Goal: Task Accomplishment & Management: Manage account settings

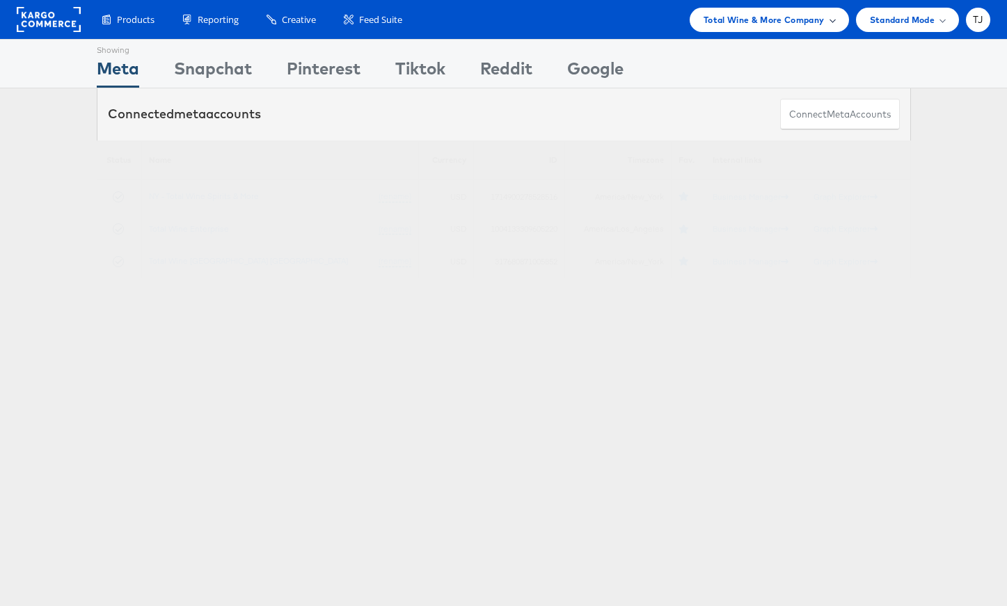
scroll to position [3, 0]
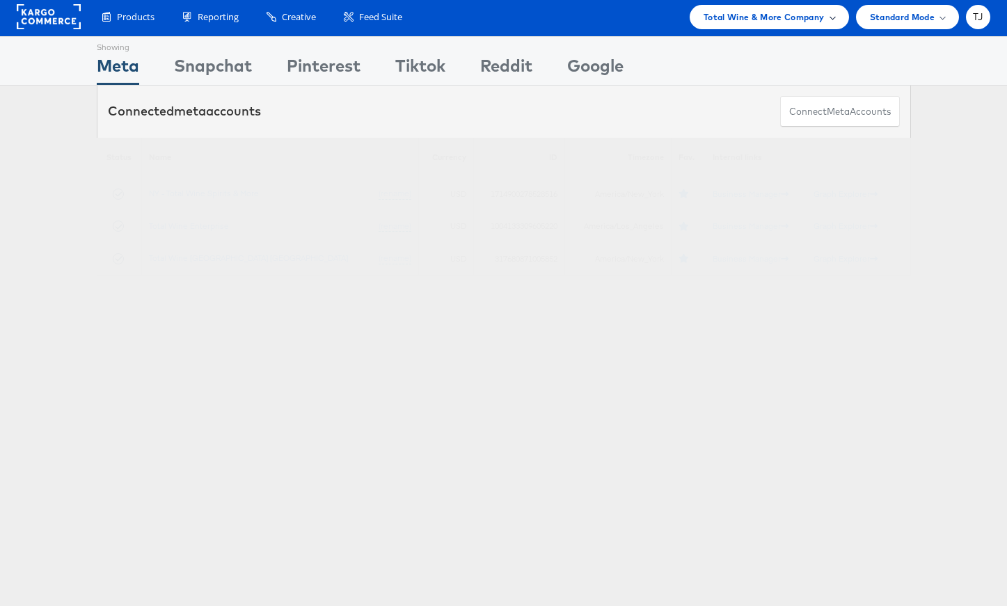
click at [837, 24] on div "Total Wine & More Company" at bounding box center [769, 17] width 159 height 24
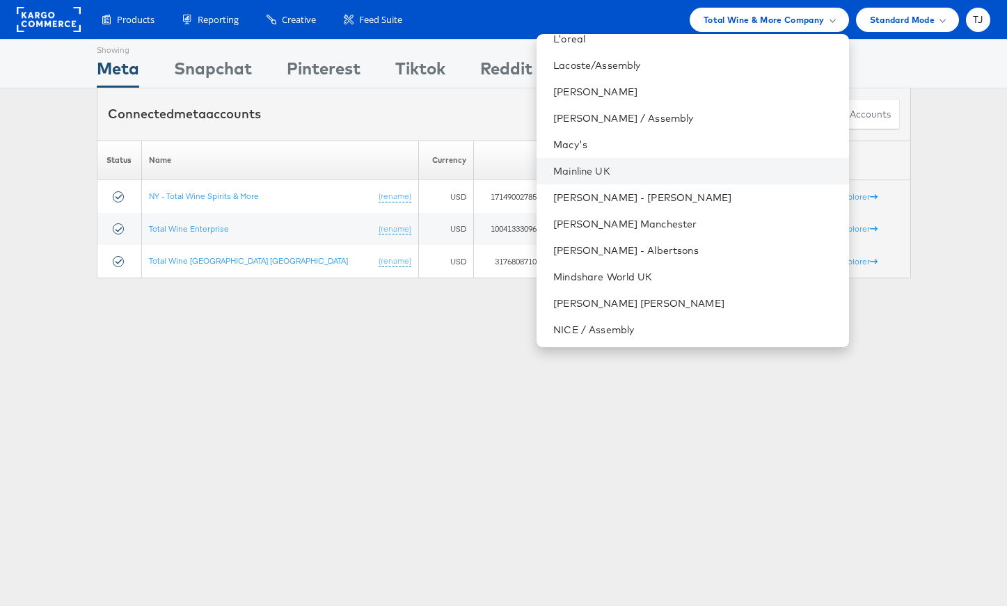
scroll to position [1413, 0]
click at [671, 145] on link "Macy's" at bounding box center [695, 146] width 284 height 14
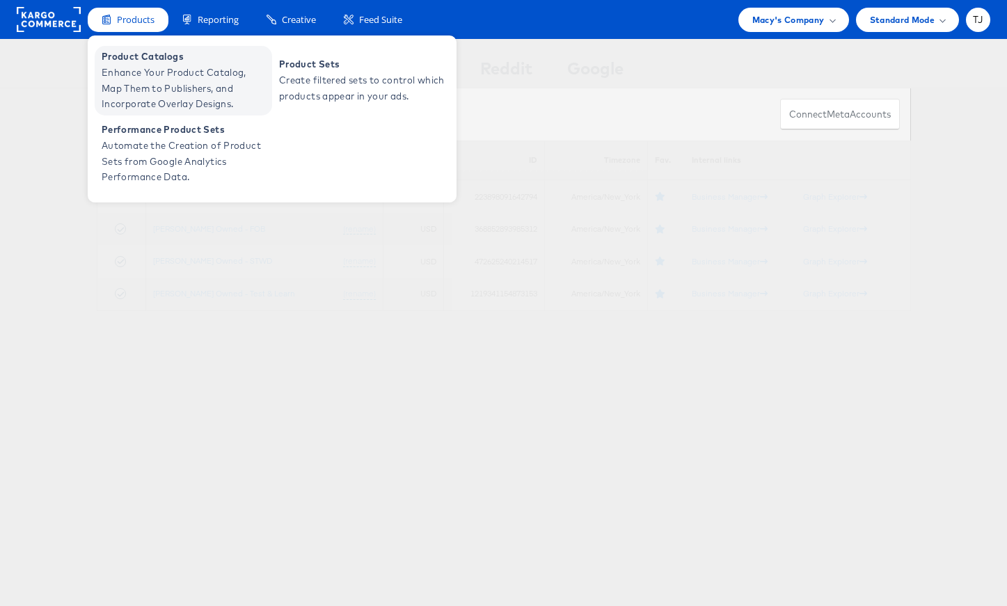
click at [134, 56] on span "Product Catalogs" at bounding box center [185, 57] width 167 height 16
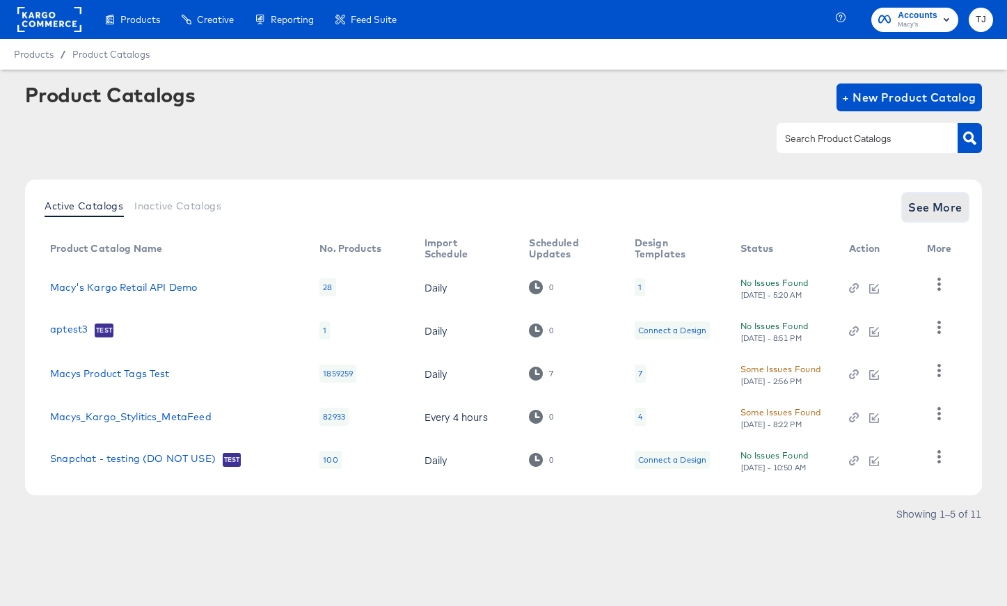
click at [942, 201] on span "See More" at bounding box center [935, 207] width 54 height 19
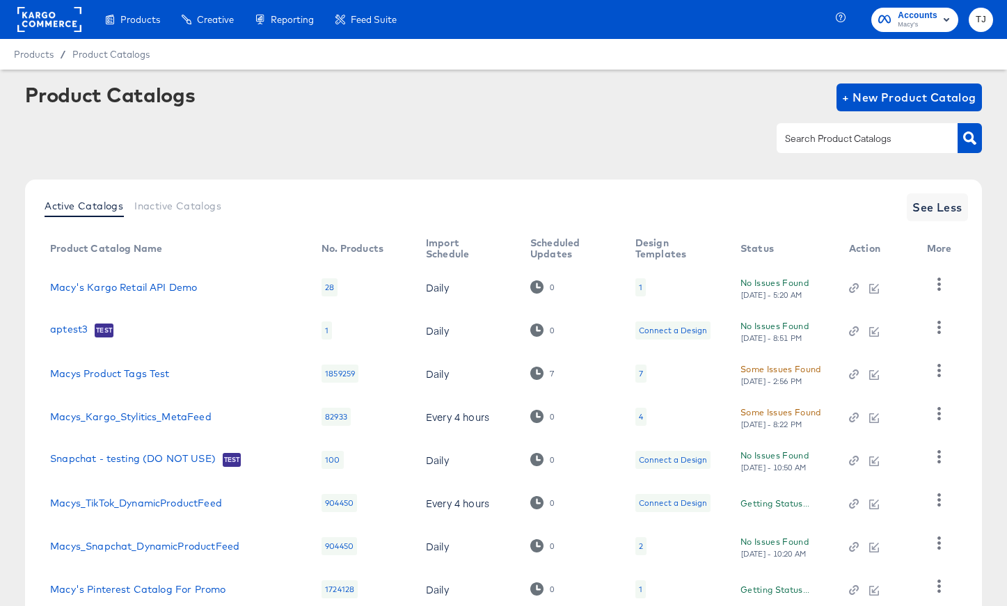
scroll to position [183, 0]
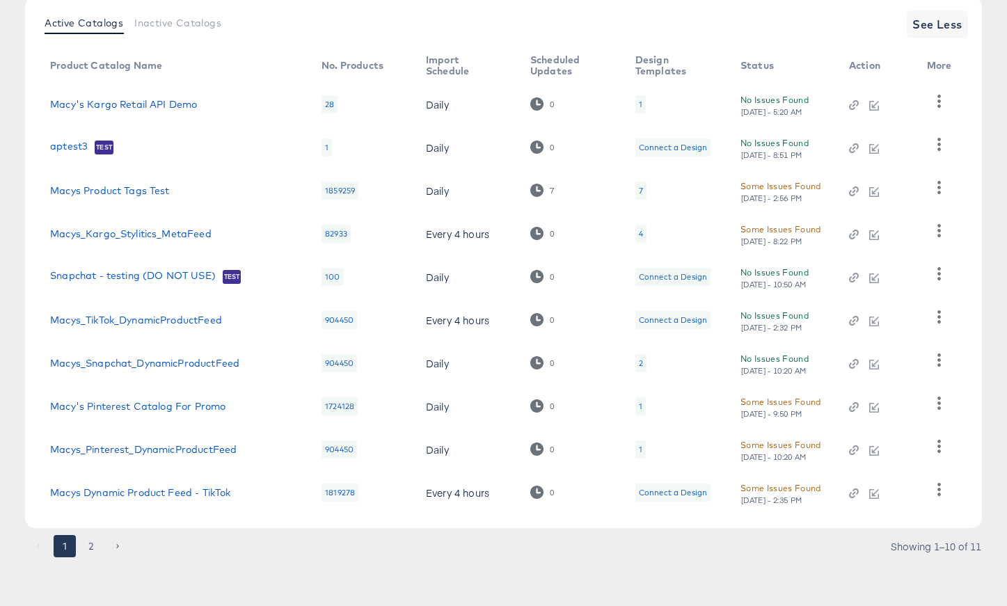
click at [765, 498] on div "Tue, Aug 19th - 2:35 PM" at bounding box center [772, 501] width 63 height 10
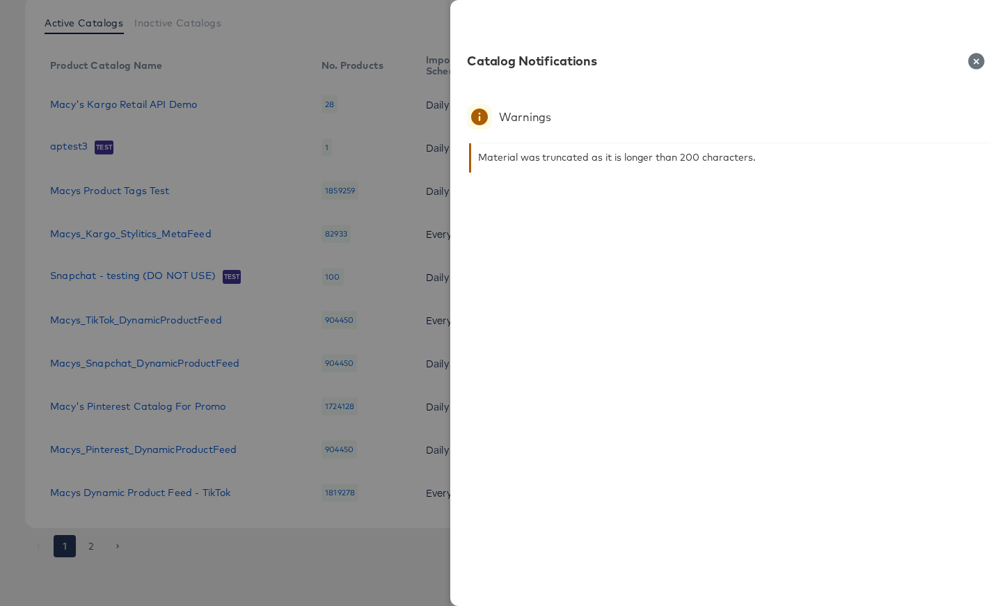
click at [979, 56] on icon "button" at bounding box center [976, 61] width 16 height 16
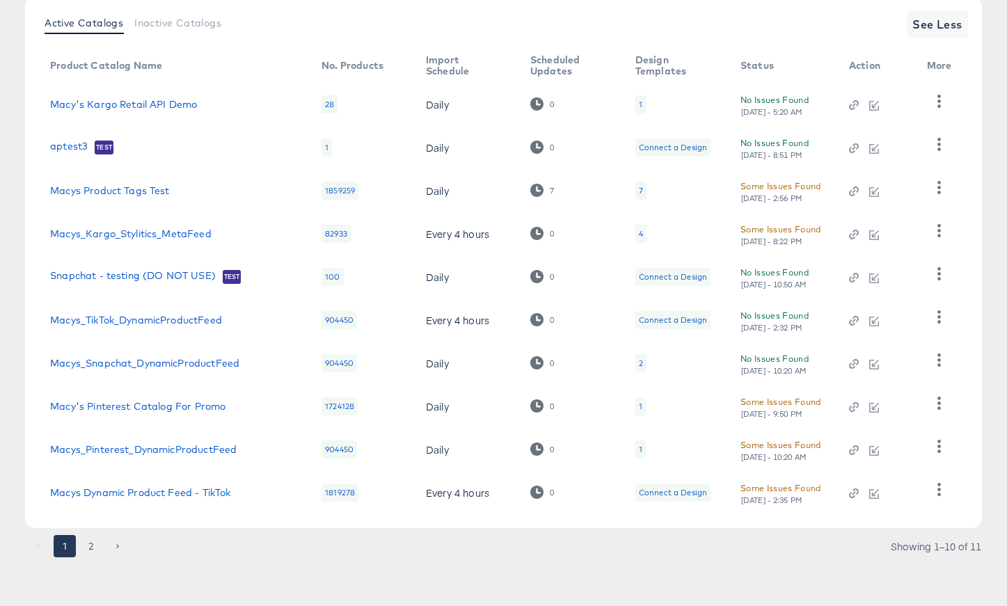
click at [91, 543] on button "2" at bounding box center [91, 546] width 22 height 22
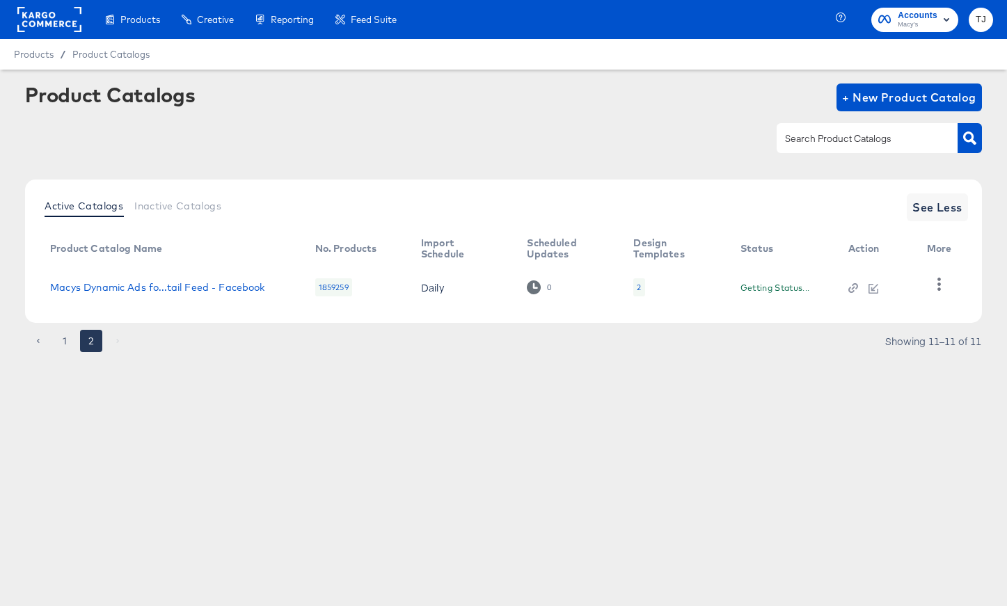
scroll to position [0, 0]
click at [937, 285] on icon "button" at bounding box center [939, 284] width 13 height 13
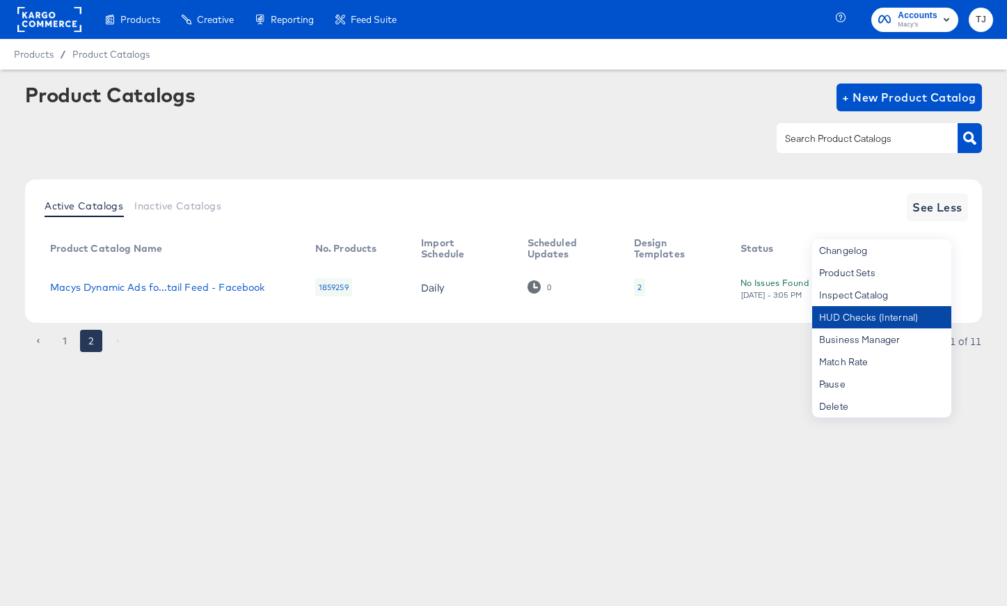
click at [902, 322] on div "HUD Checks (Internal)" at bounding box center [881, 317] width 139 height 22
click at [64, 338] on button "1" at bounding box center [65, 341] width 22 height 22
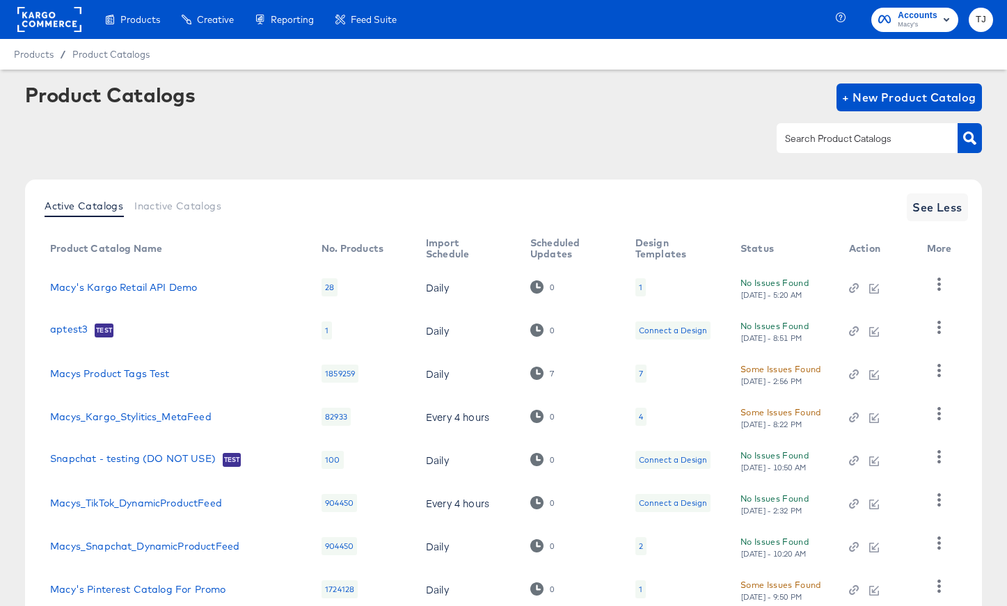
scroll to position [183, 0]
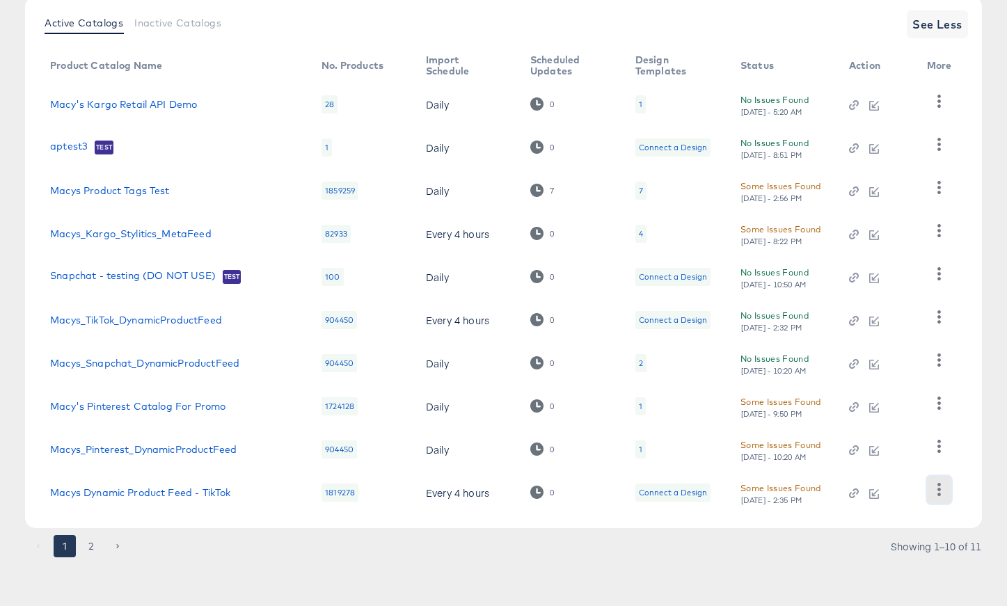
click at [939, 492] on icon "button" at bounding box center [939, 489] width 13 height 13
click at [907, 417] on div "HUD Checks (Internal)" at bounding box center [881, 420] width 139 height 22
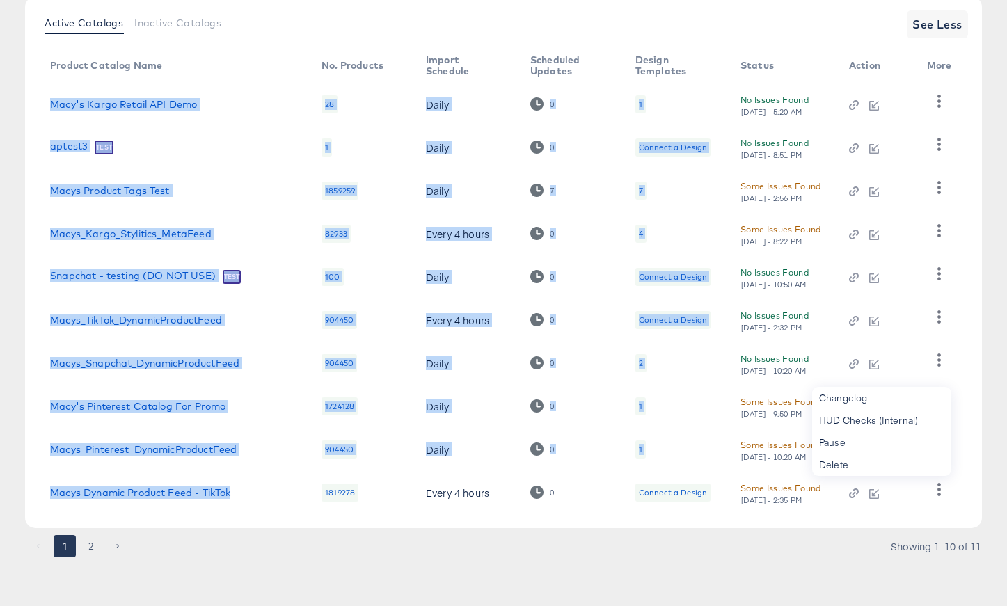
drag, startPoint x: 43, startPoint y: 194, endPoint x: 280, endPoint y: 505, distance: 391.0
click at [280, 505] on tbody "Macy's Kargo Retail API Demo 28 Daily 0 1 No Issues Found Tue, Aug 19th - 5:20 …" at bounding box center [503, 299] width 929 height 432
copy tbody "Macy's Kargo Retail API Demo 28 Daily 0 1 No Issues Found Tue, Aug 19th - 5:20 …"
click at [92, 544] on button "2" at bounding box center [91, 546] width 22 height 22
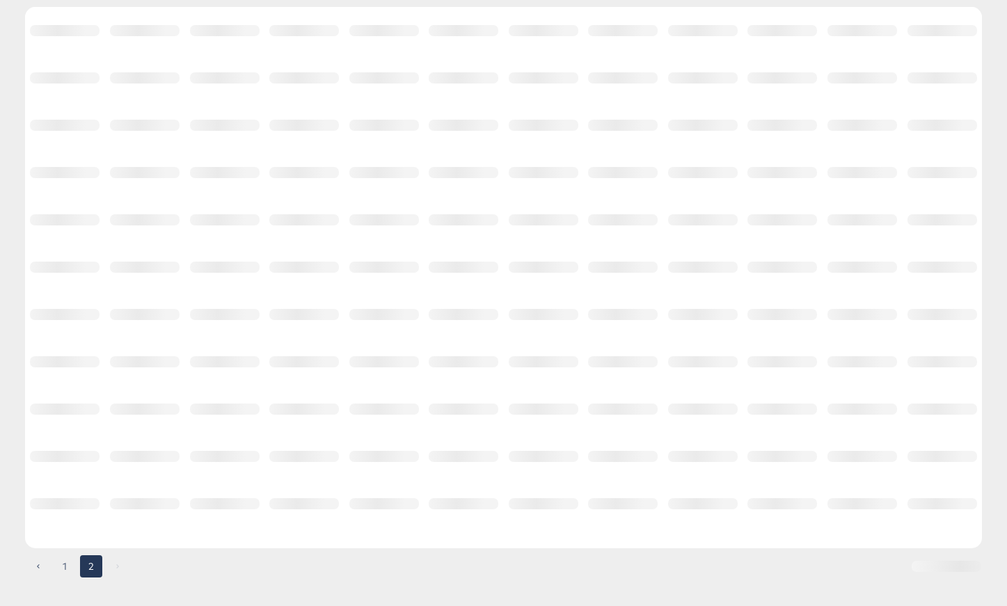
scroll to position [0, 0]
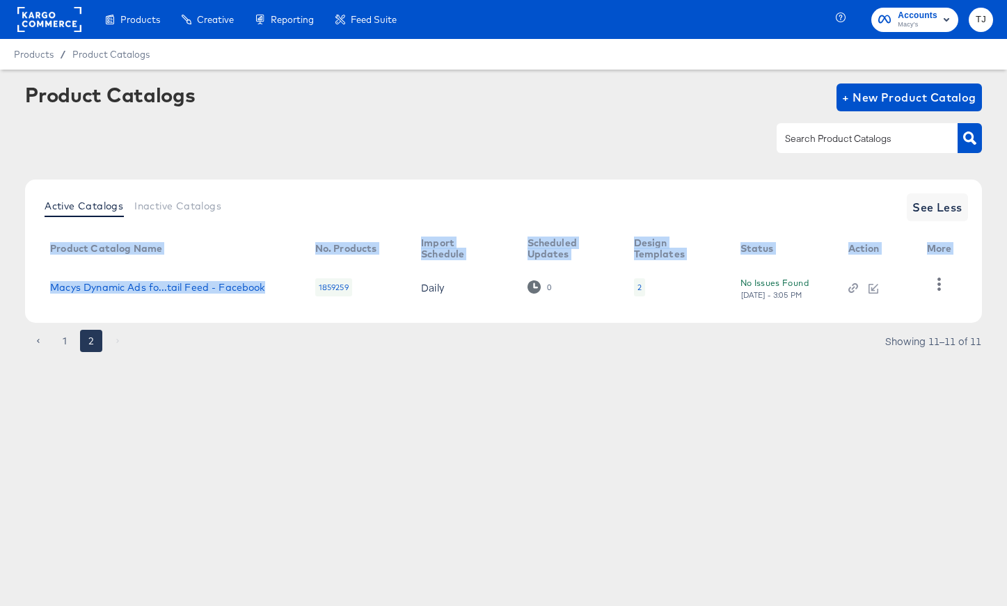
drag, startPoint x: 272, startPoint y: 283, endPoint x: 38, endPoint y: 288, distance: 233.9
click at [38, 288] on div "Active Catalogs Inactive Catalogs See Less Product Catalog Name No. Products Im…" at bounding box center [503, 251] width 957 height 143
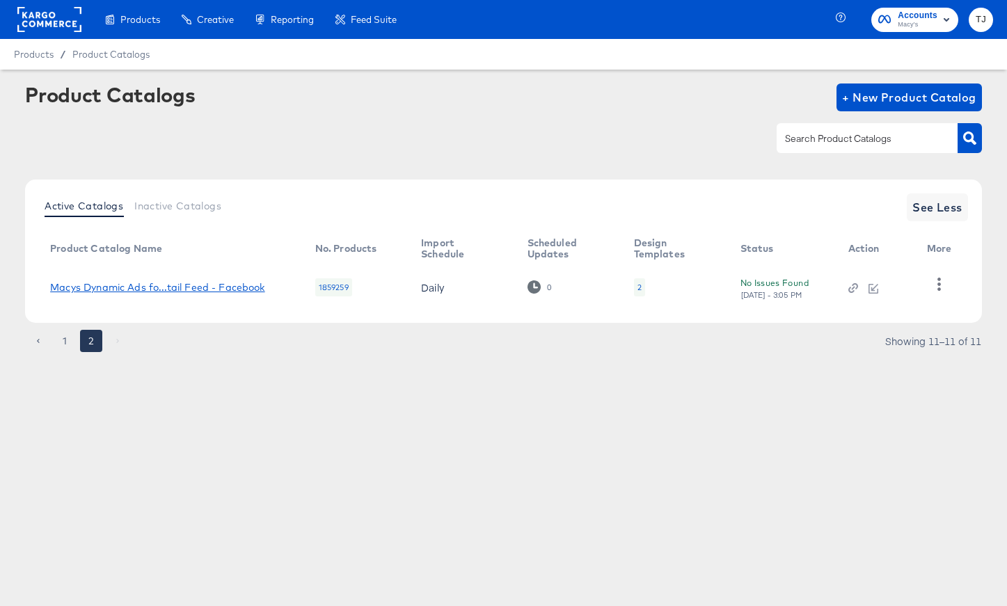
drag, startPoint x: 198, startPoint y: 311, endPoint x: 237, endPoint y: 285, distance: 46.7
click at [199, 308] on div "Active Catalogs Inactive Catalogs See Less Product Catalog Name No. Products Im…" at bounding box center [503, 251] width 957 height 143
click at [274, 288] on div "Macys Dynamic Ads fo...tail Feed - Facebook" at bounding box center [168, 287] width 237 height 11
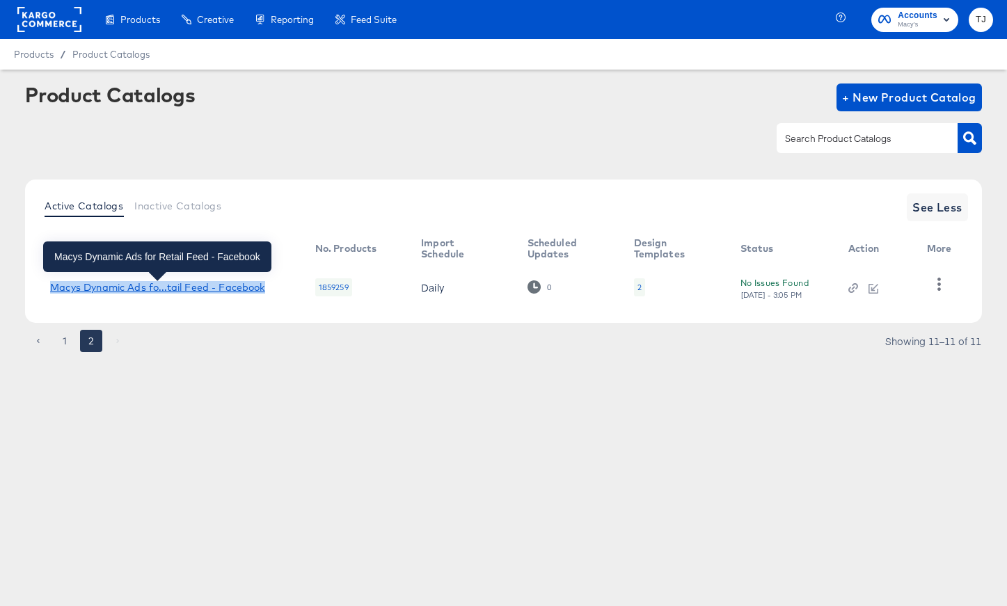
drag, startPoint x: 275, startPoint y: 288, endPoint x: 53, endPoint y: 288, distance: 222.1
click at [53, 288] on div "Macys Dynamic Ads fo...tail Feed - Facebook" at bounding box center [168, 287] width 237 height 11
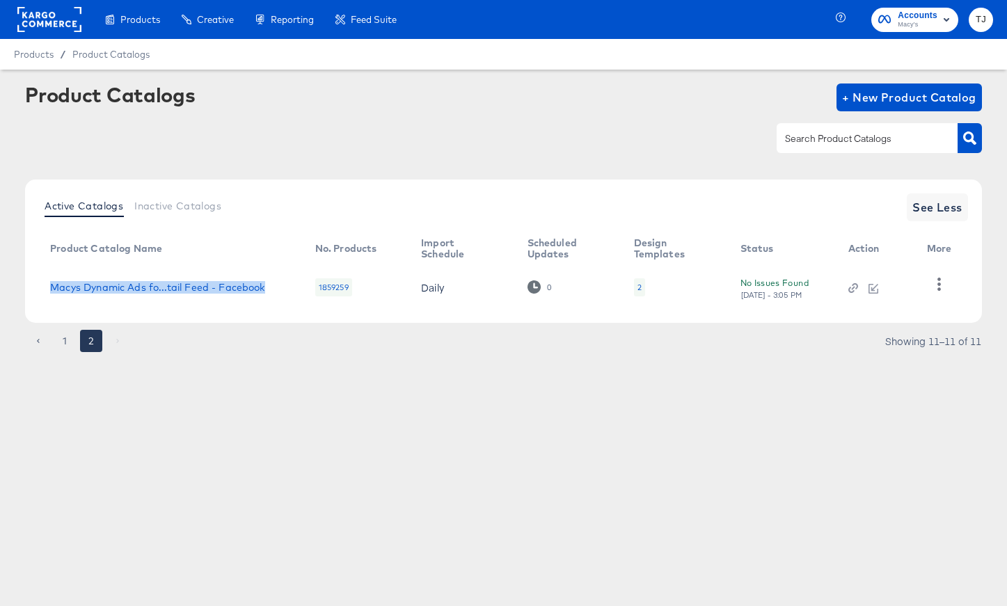
copy div "Macys Dynamic Ads fo...tail Feed - Facebook"
click at [70, 343] on button "1" at bounding box center [65, 341] width 22 height 22
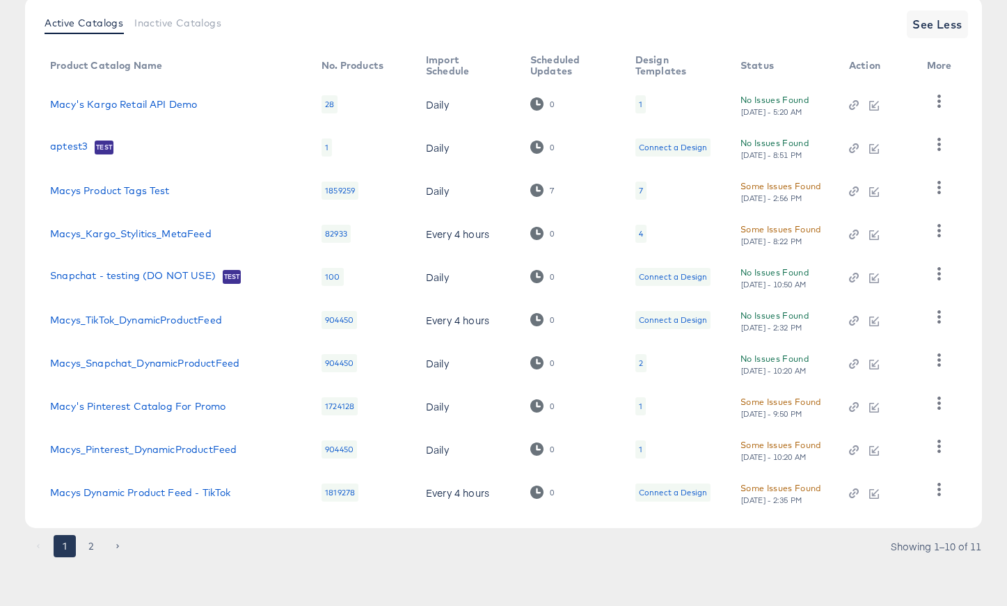
scroll to position [183, 0]
click at [93, 545] on button "2" at bounding box center [91, 546] width 22 height 22
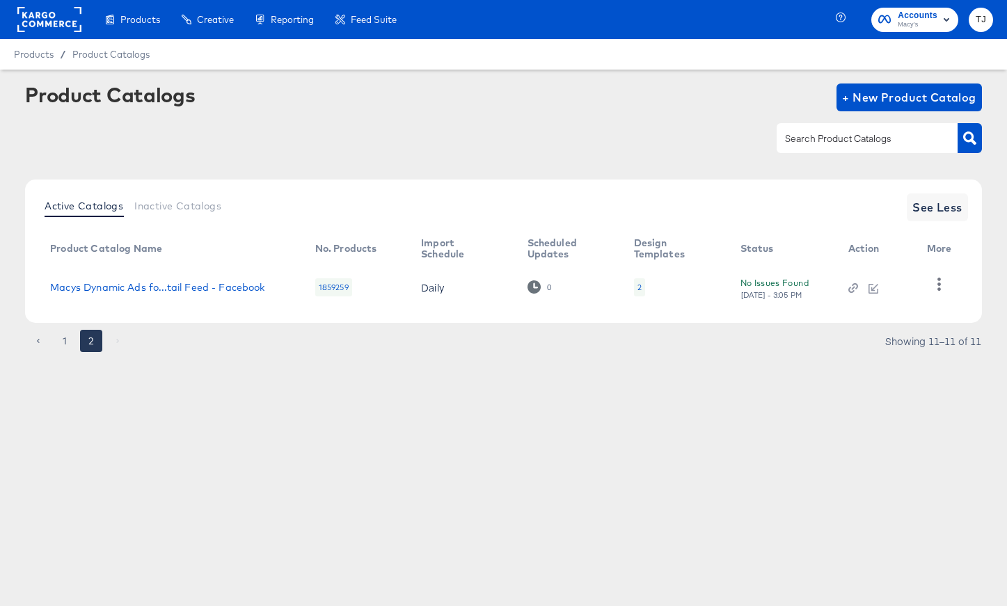
scroll to position [0, 0]
click at [942, 289] on icon "button" at bounding box center [939, 284] width 13 height 13
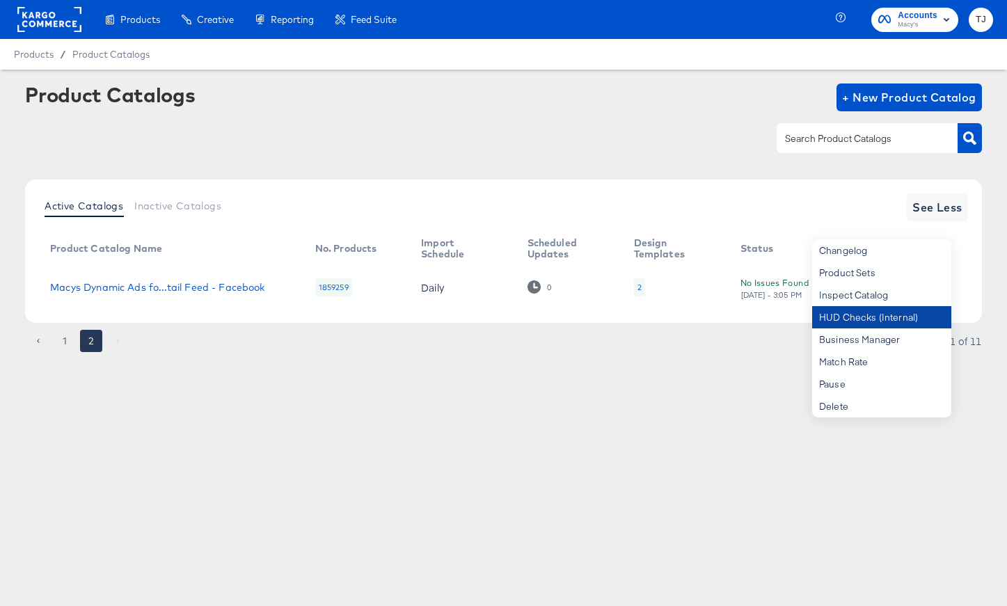
click at [920, 310] on div "HUD Checks (Internal)" at bounding box center [881, 317] width 139 height 22
click at [61, 340] on button "1" at bounding box center [65, 341] width 22 height 22
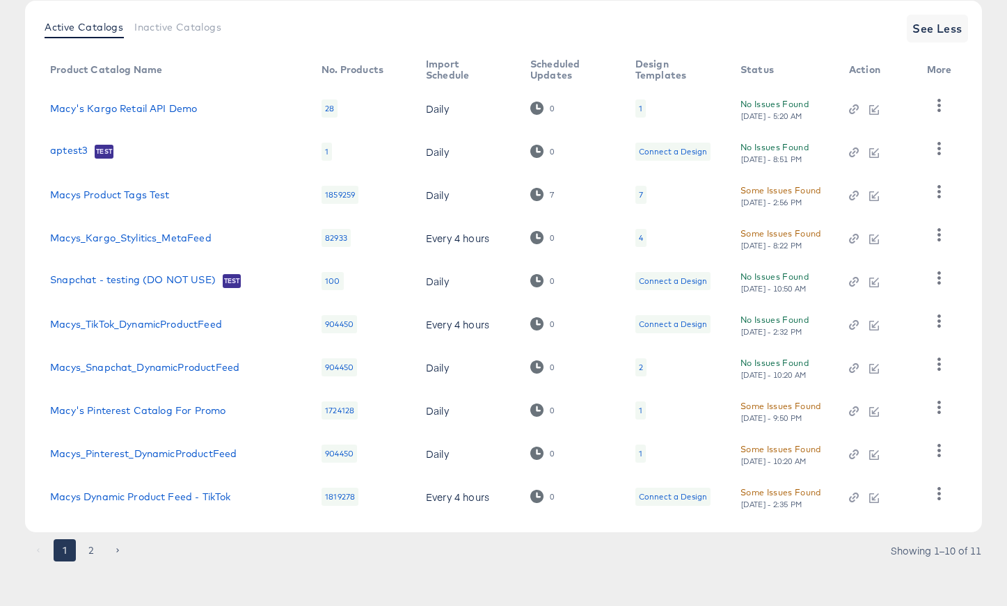
scroll to position [183, 0]
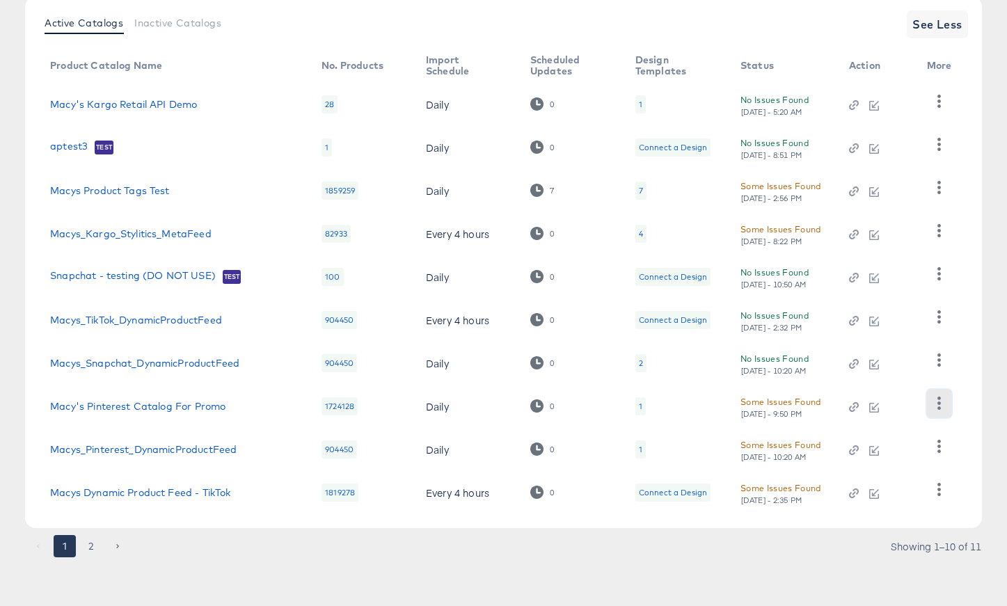
click at [939, 402] on icon "button" at bounding box center [939, 403] width 3 height 13
click at [922, 453] on div "HUD Checks (Internal)" at bounding box center [881, 454] width 139 height 22
click at [936, 363] on icon "button" at bounding box center [939, 360] width 13 height 13
click at [886, 407] on div "HUD Checks (Internal)" at bounding box center [881, 411] width 139 height 22
drag, startPoint x: 979, startPoint y: 436, endPoint x: 963, endPoint y: 441, distance: 16.3
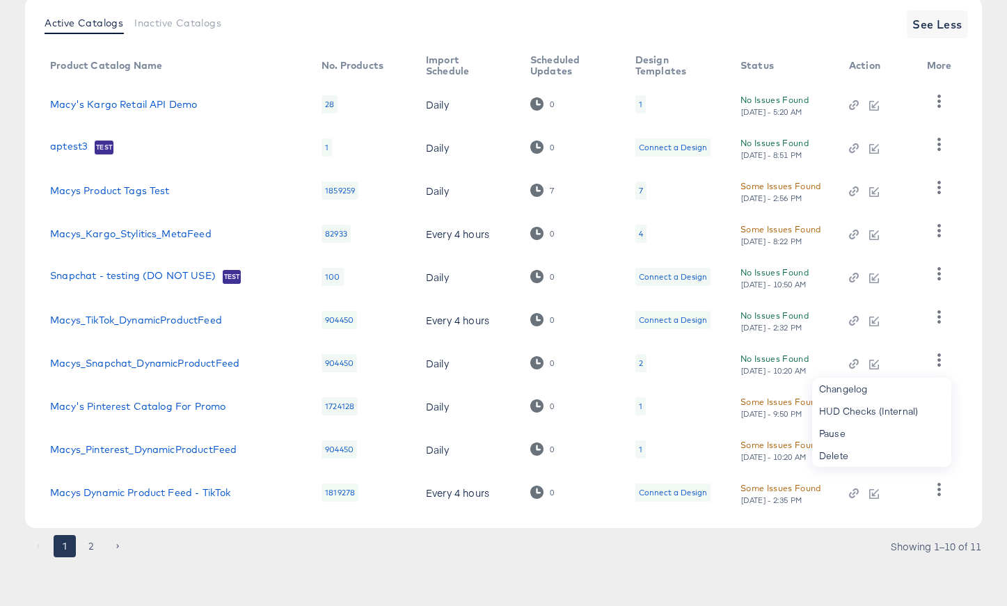
click at [969, 439] on div "Active Catalogs Inactive Catalogs See Less Product Catalog Name No. Products Im…" at bounding box center [503, 263] width 957 height 532
click at [940, 448] on icon "button" at bounding box center [939, 446] width 13 height 13
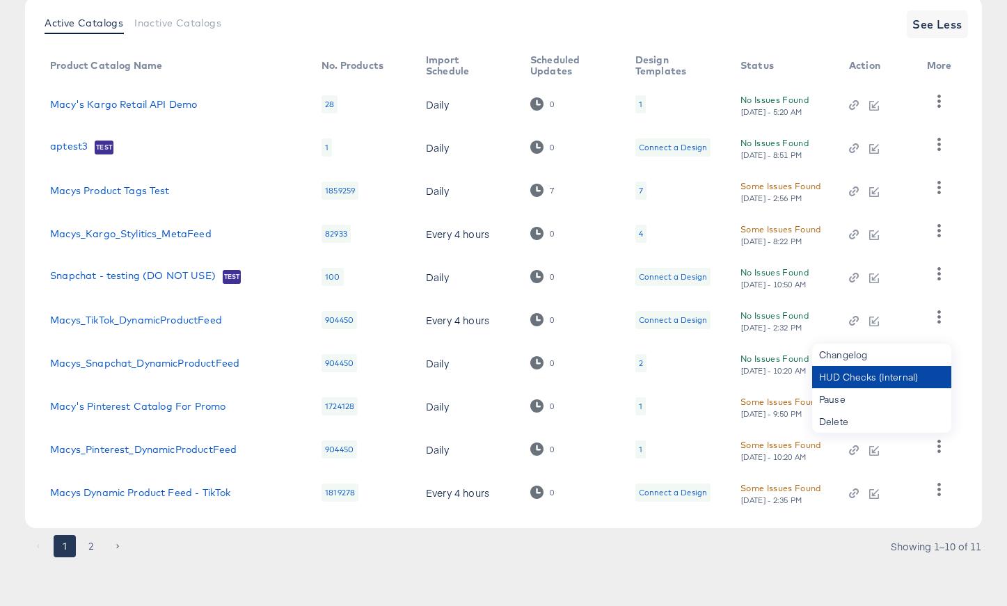
click at [887, 379] on div "HUD Checks (Internal)" at bounding box center [881, 377] width 139 height 22
click at [915, 374] on div "HUD Checks (Internal)" at bounding box center [881, 377] width 139 height 22
drag, startPoint x: 32, startPoint y: 308, endPoint x: 33, endPoint y: 299, distance: 8.5
click at [31, 308] on div "Active Catalogs Inactive Catalogs See Less Product Catalog Name No. Products Im…" at bounding box center [503, 263] width 957 height 532
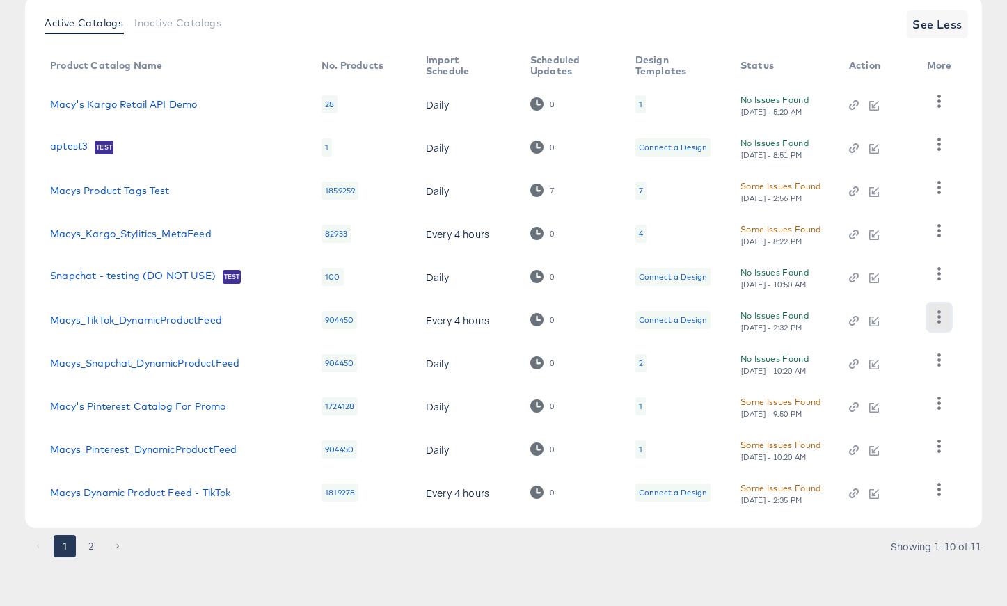
click at [937, 318] on icon "button" at bounding box center [939, 316] width 13 height 13
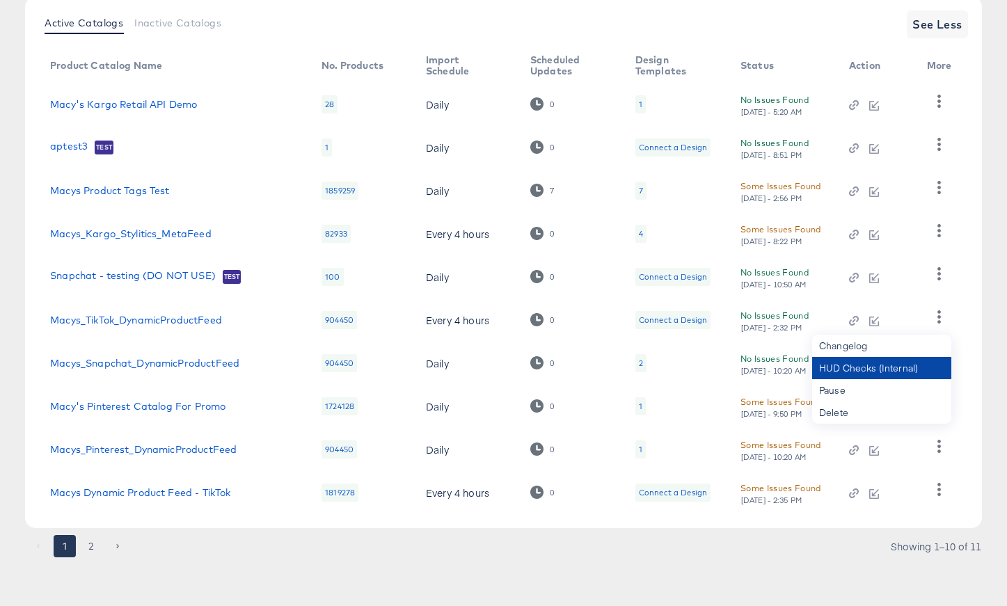
click at [906, 368] on div "HUD Checks (Internal)" at bounding box center [881, 368] width 139 height 22
click at [943, 276] on icon "button" at bounding box center [939, 273] width 13 height 13
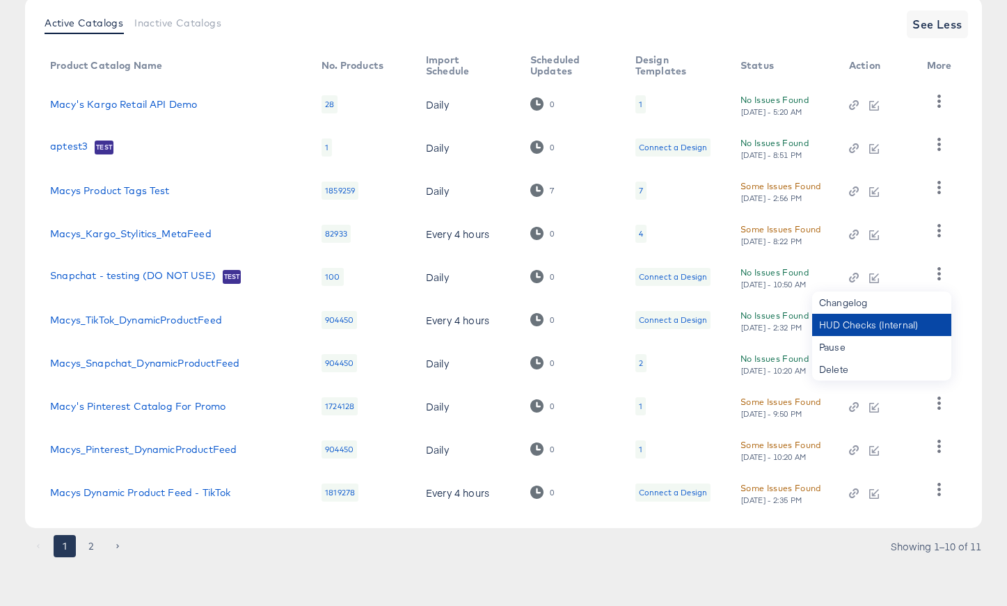
click at [875, 333] on div "HUD Checks (Internal)" at bounding box center [881, 325] width 139 height 22
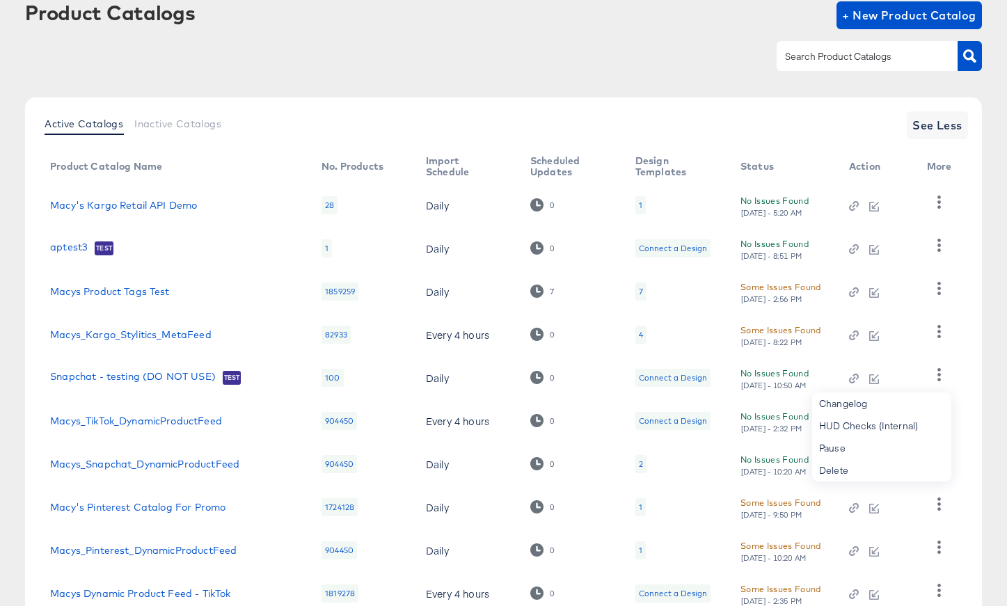
scroll to position [0, 0]
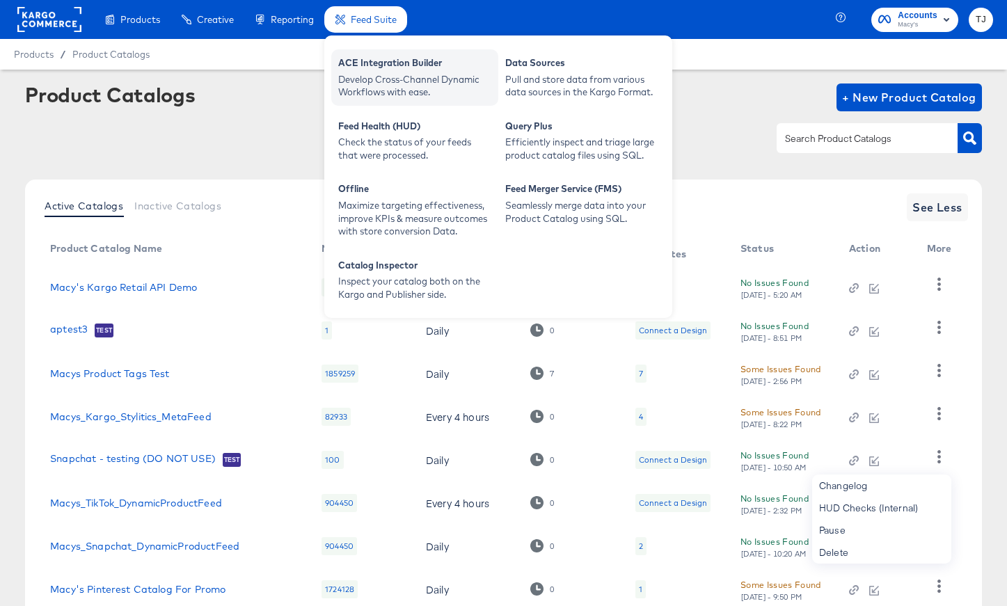
click at [392, 80] on div "Develop Cross-Channel Dynamic Workflows with ease." at bounding box center [414, 86] width 153 height 26
click at [377, 73] on div "Develop Cross-Channel Dynamic Workflows with ease." at bounding box center [414, 86] width 153 height 26
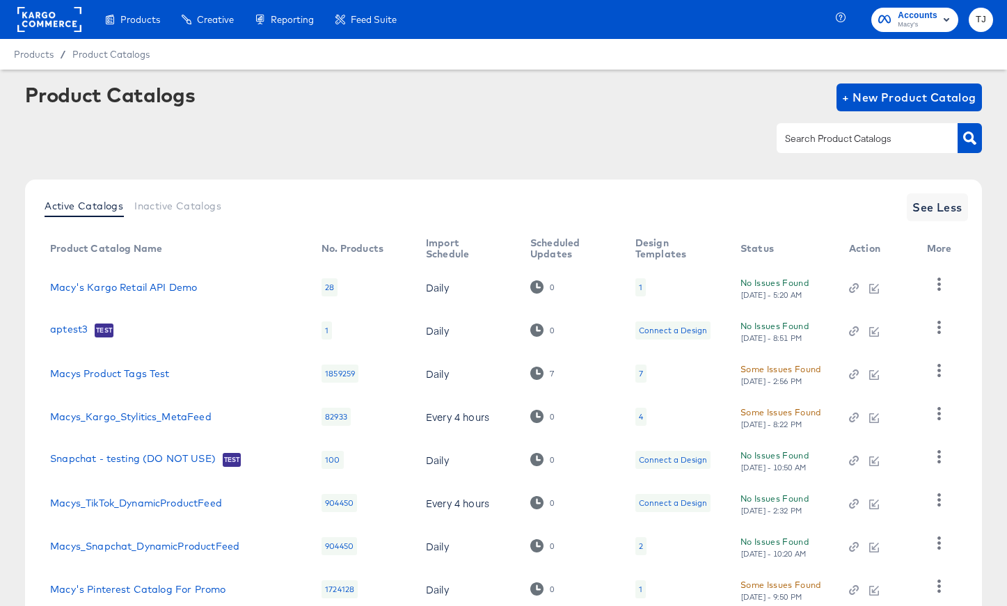
click at [533, 104] on div "Product Catalogs + New Product Catalog" at bounding box center [503, 98] width 957 height 28
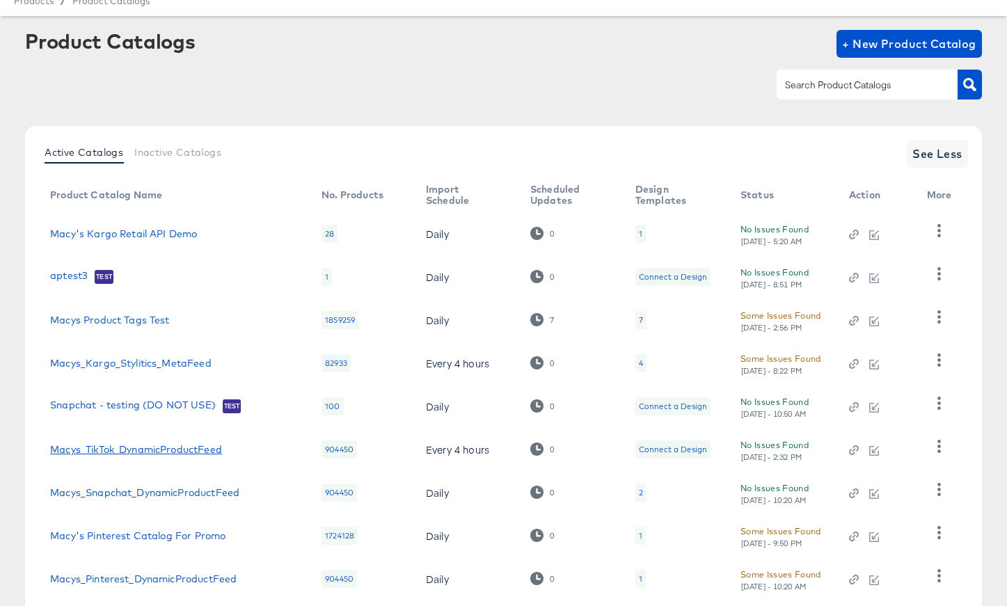
scroll to position [56, 0]
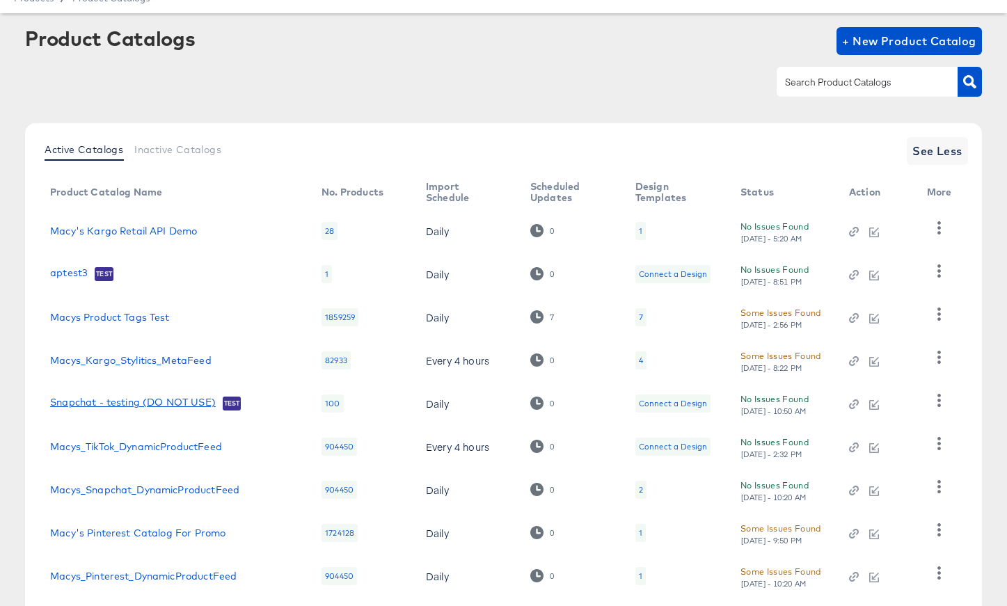
click at [143, 404] on link "Snapchat - testing (DO NOT USE)" at bounding box center [133, 404] width 166 height 14
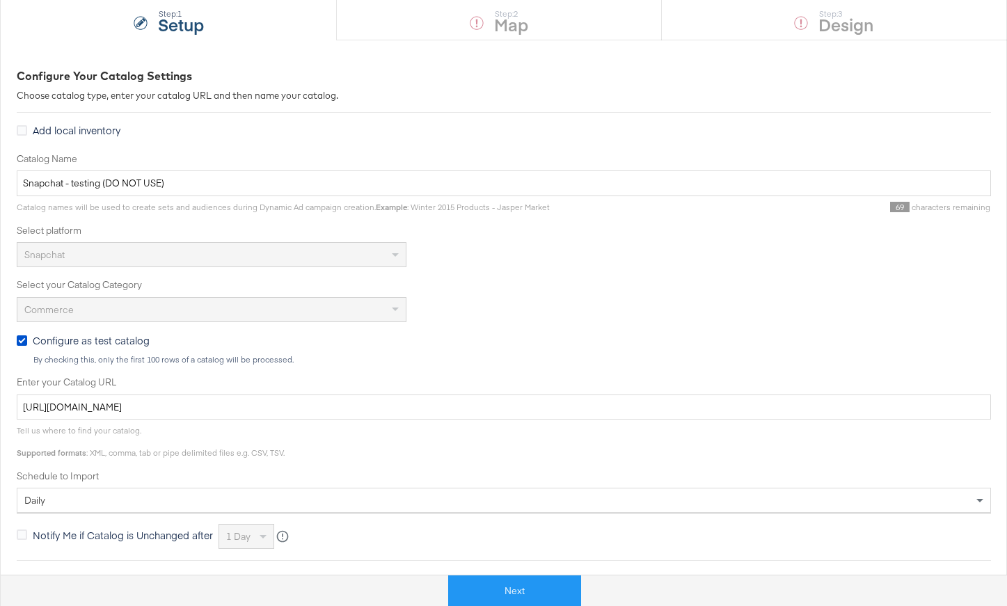
scroll to position [145, 0]
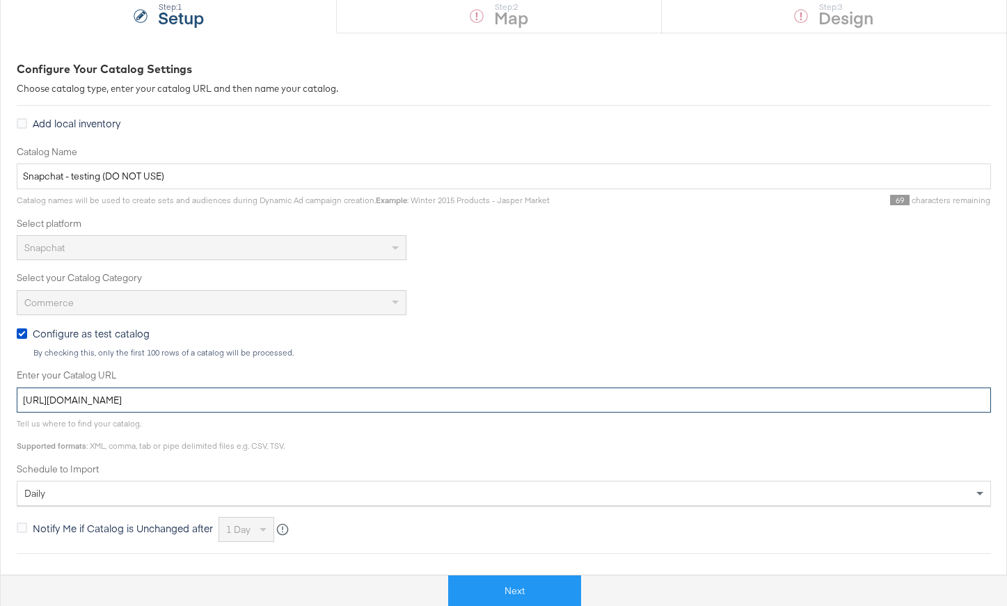
drag, startPoint x: 400, startPoint y: 400, endPoint x: 52, endPoint y: 338, distance: 353.7
click at [52, 338] on div "Catalog Name Snapchat - testing (DO NOT USE) Catalog names will be used to crea…" at bounding box center [504, 344] width 975 height 398
paste input "ace.stitcherads.com/exports/1417/universal/none/universal/export.t"
type input "https://ace.stitcherads.com/exports/1417/universal/none/universal/export.tsv.gz"
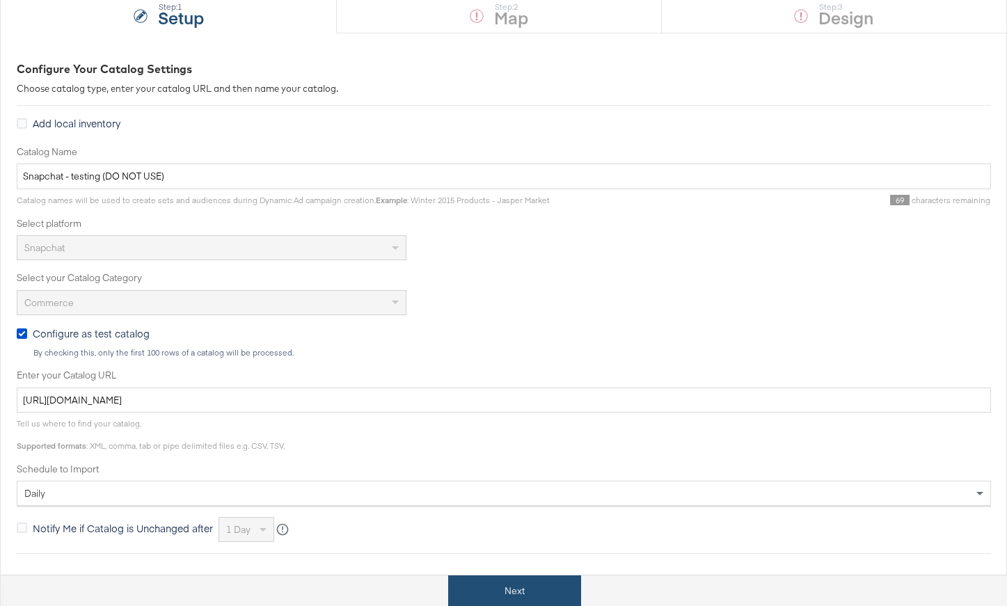
click at [514, 596] on button "Next" at bounding box center [514, 591] width 133 height 31
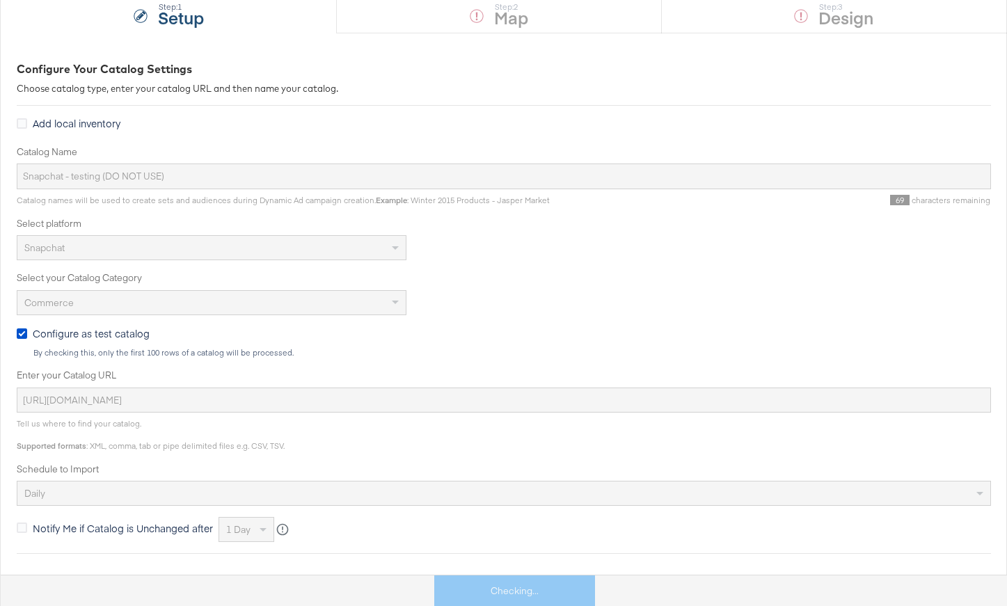
scroll to position [0, 0]
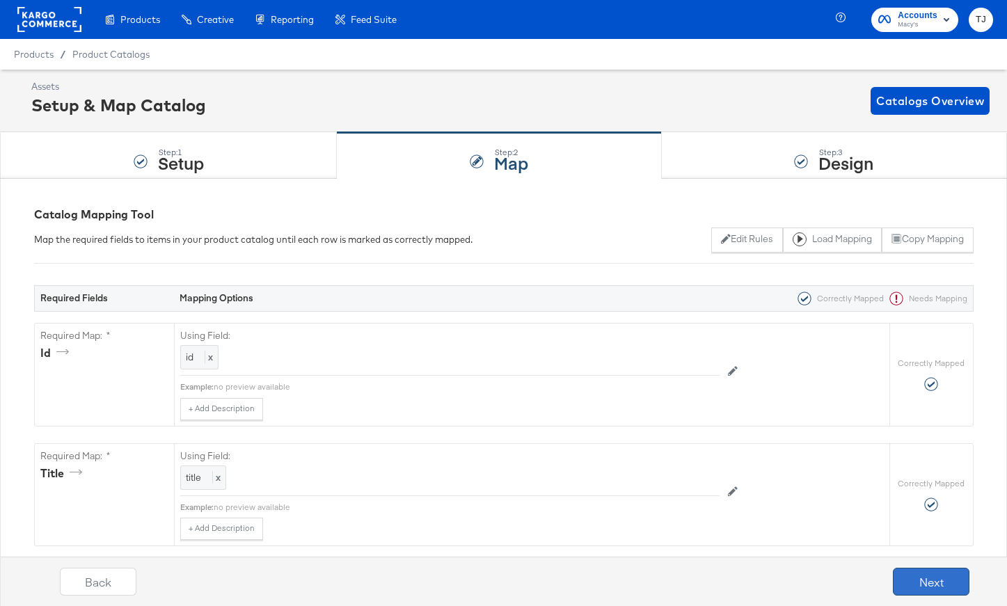
click at [929, 581] on button "Next" at bounding box center [931, 582] width 77 height 28
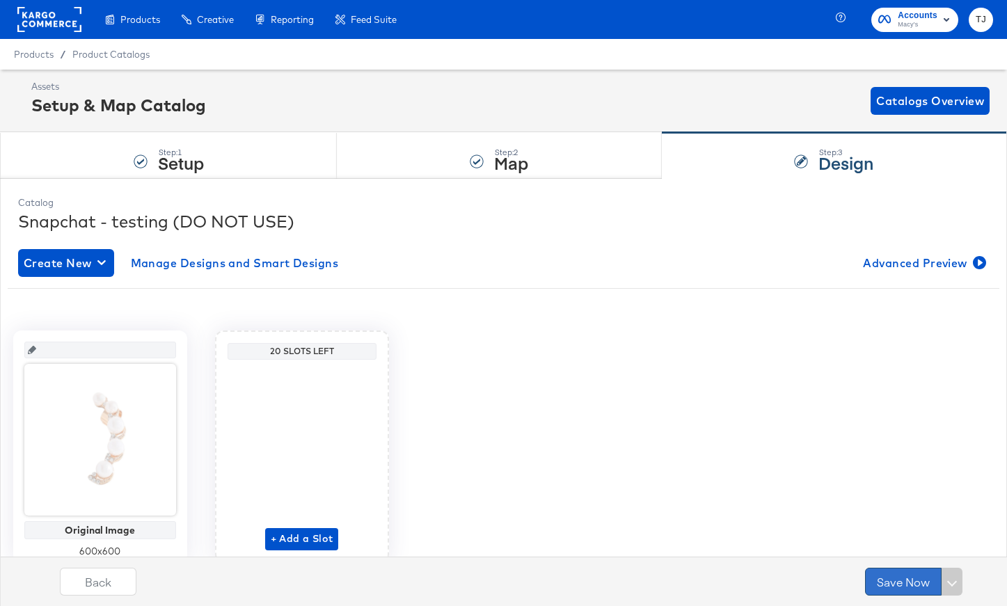
click at [913, 581] on button "Save Now" at bounding box center [903, 582] width 77 height 28
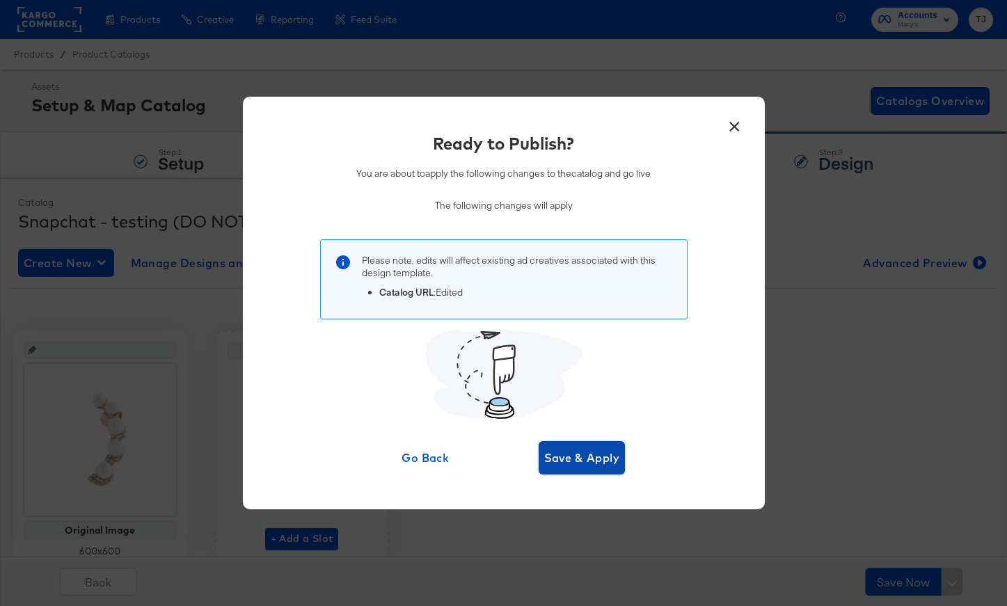
click at [583, 453] on span "Save & Apply" at bounding box center [582, 457] width 76 height 19
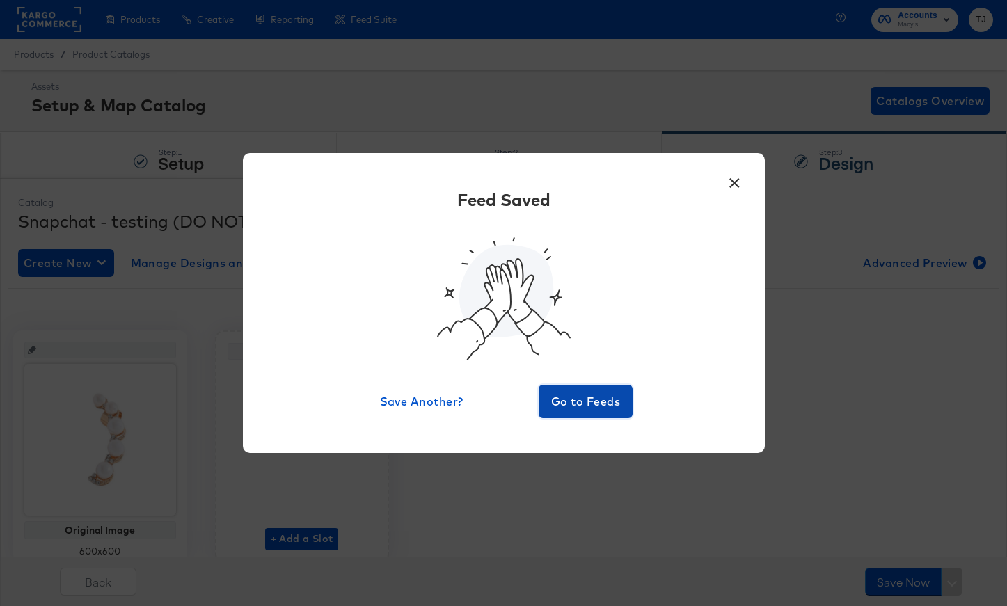
click at [593, 396] on span "Go to Feeds" at bounding box center [586, 401] width 84 height 19
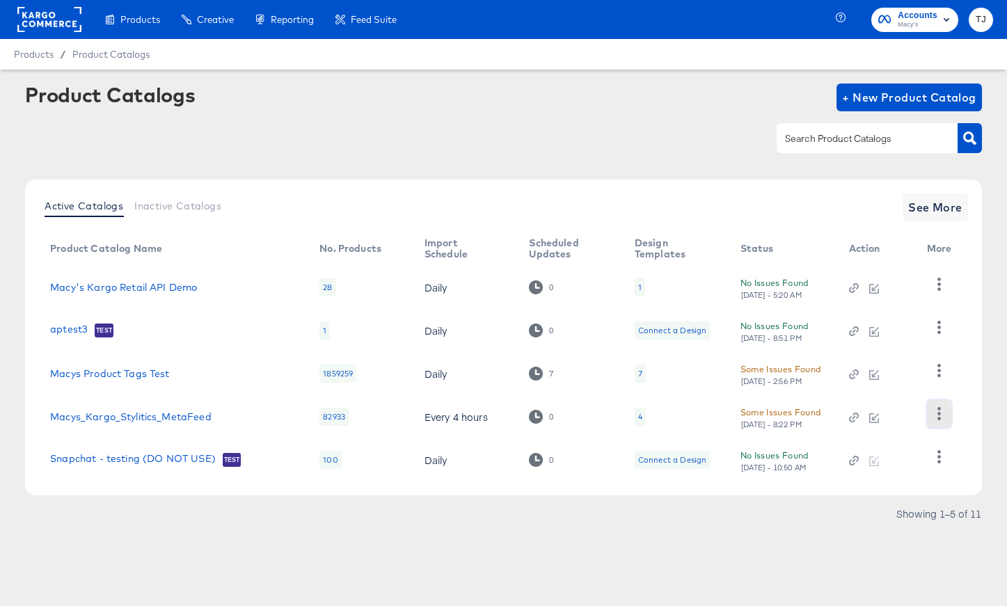
click at [937, 414] on icon "button" at bounding box center [939, 413] width 13 height 13
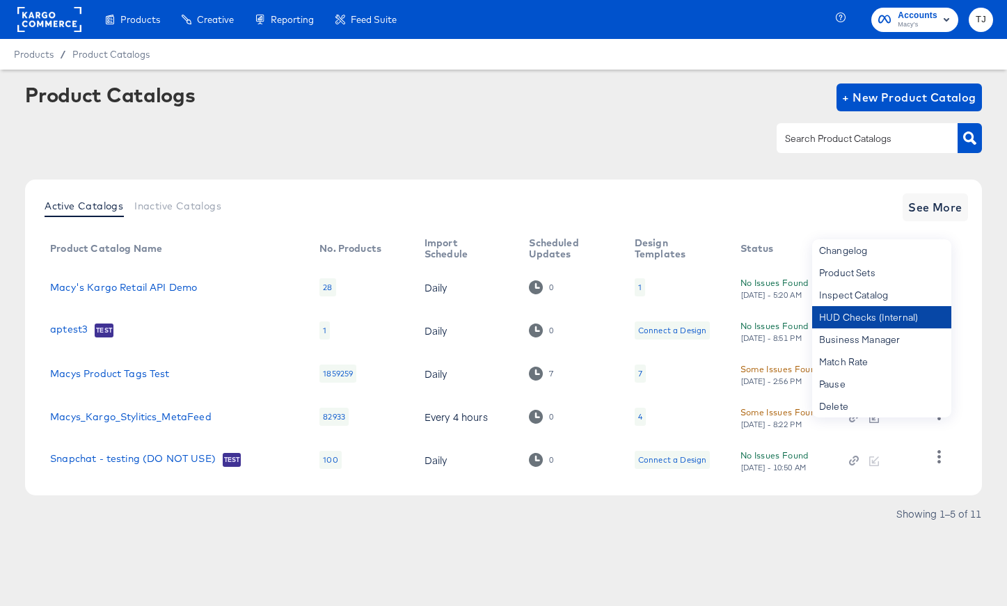
click at [867, 312] on div "HUD Checks (Internal)" at bounding box center [881, 317] width 139 height 22
drag, startPoint x: 739, startPoint y: 575, endPoint x: 789, endPoint y: 506, distance: 85.2
click at [739, 574] on div "Products Products Product Catalogs Enhance Your Product Catalog, Map Them to Pu…" at bounding box center [503, 303] width 1007 height 606
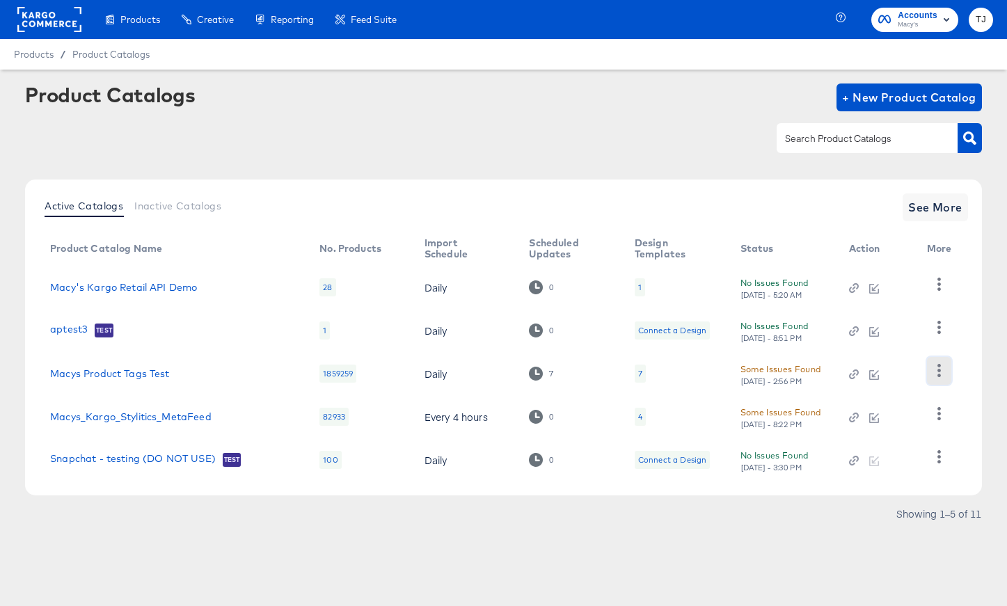
click at [941, 374] on icon "button" at bounding box center [939, 370] width 13 height 13
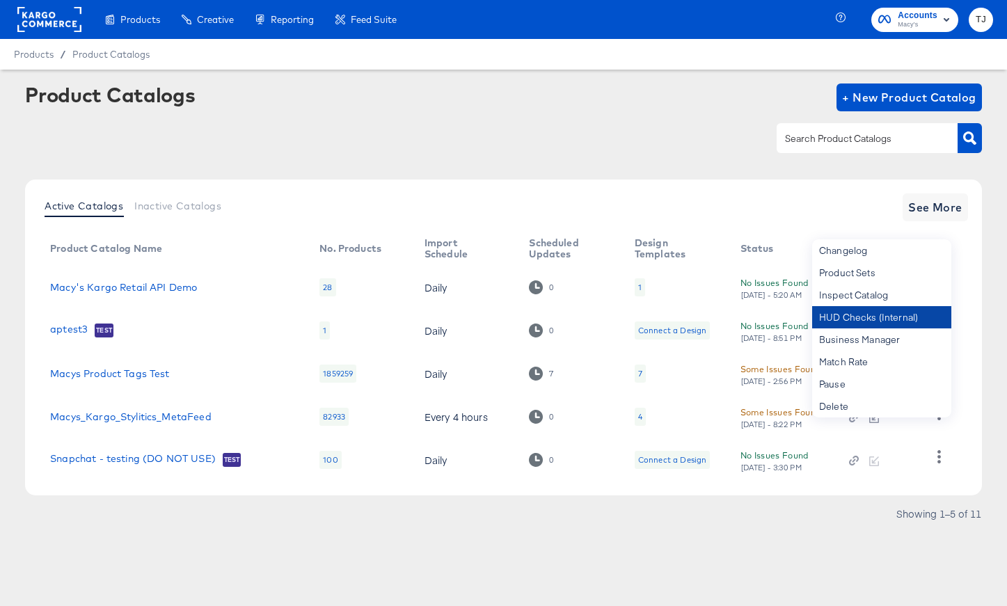
click at [907, 316] on div "HUD Checks (Internal)" at bounding box center [881, 317] width 139 height 22
click at [634, 126] on div at bounding box center [503, 138] width 957 height 31
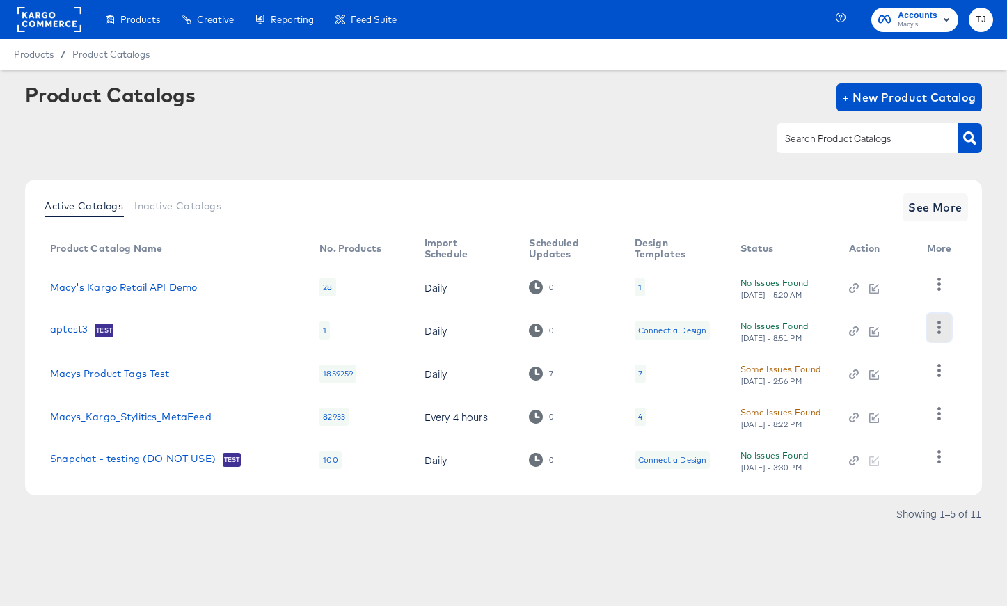
click at [942, 326] on icon "button" at bounding box center [939, 327] width 13 height 13
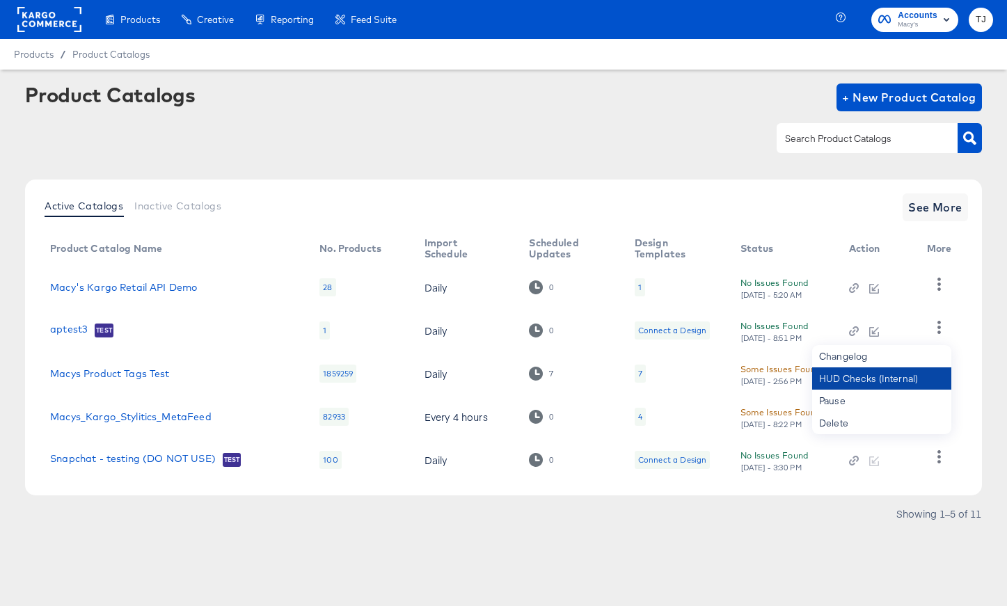
click at [899, 375] on div "HUD Checks (Internal)" at bounding box center [881, 379] width 139 height 22
click at [943, 283] on icon "button" at bounding box center [939, 284] width 13 height 13
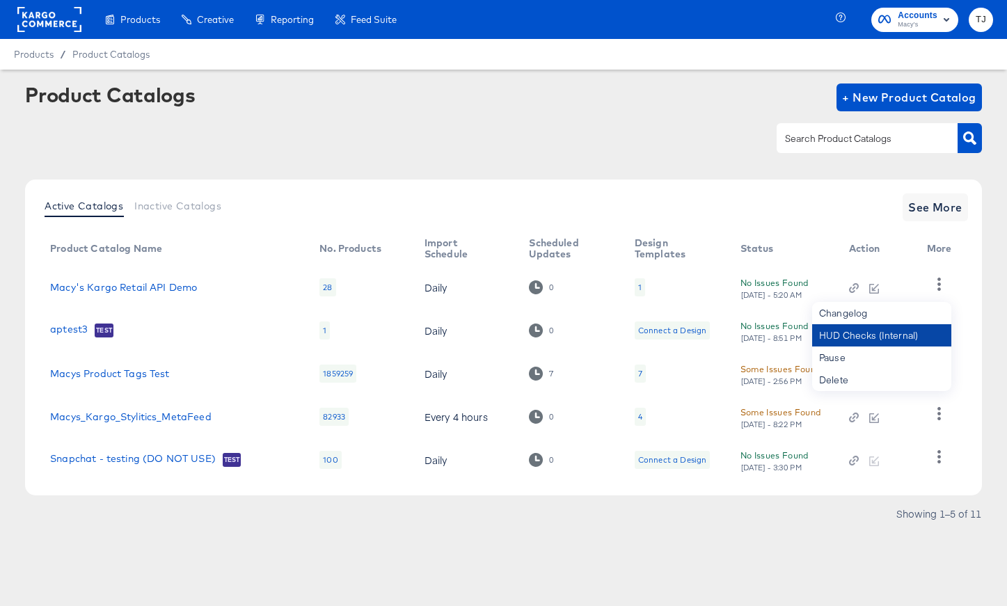
click at [925, 327] on div "HUD Checks (Internal)" at bounding box center [881, 335] width 139 height 22
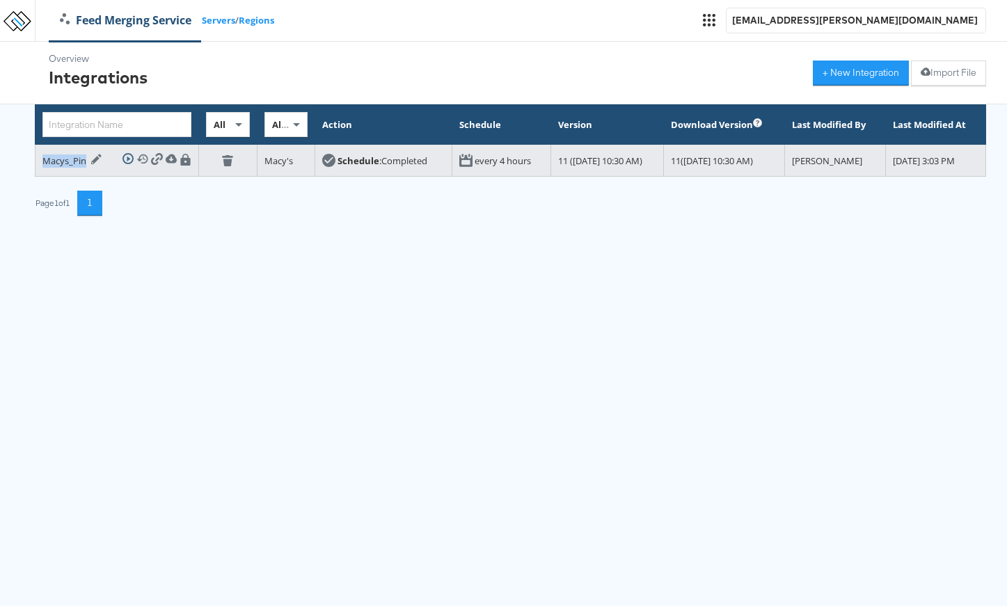
drag, startPoint x: 85, startPoint y: 166, endPoint x: 35, endPoint y: 163, distance: 50.2
click at [36, 164] on td "Macys_Pin Edit Integration Run Integration View History Download Integration Ex…" at bounding box center [118, 161] width 164 height 32
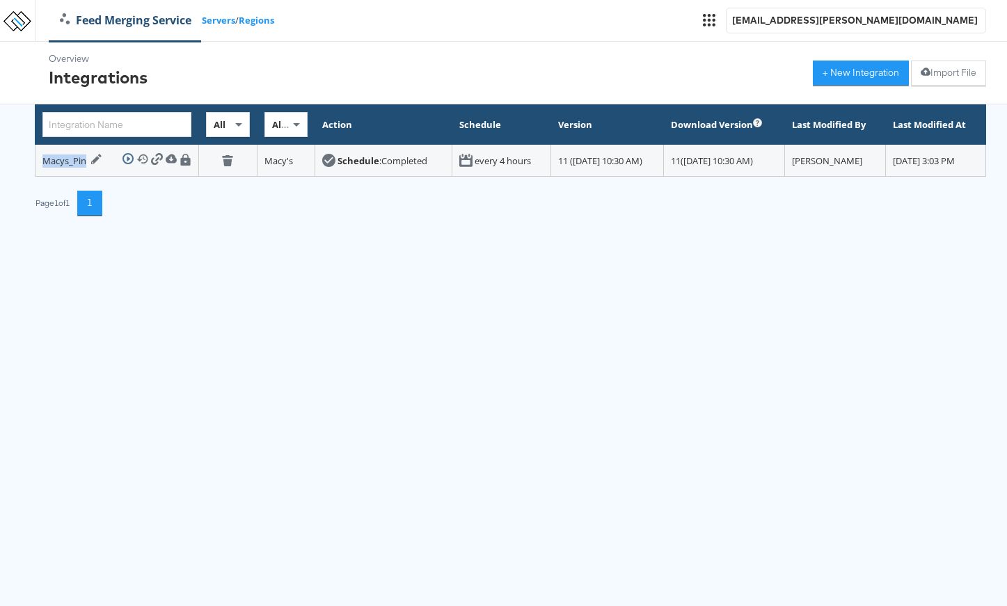
copy div "Macys_Pin"
click at [290, 128] on span at bounding box center [298, 125] width 17 height 24
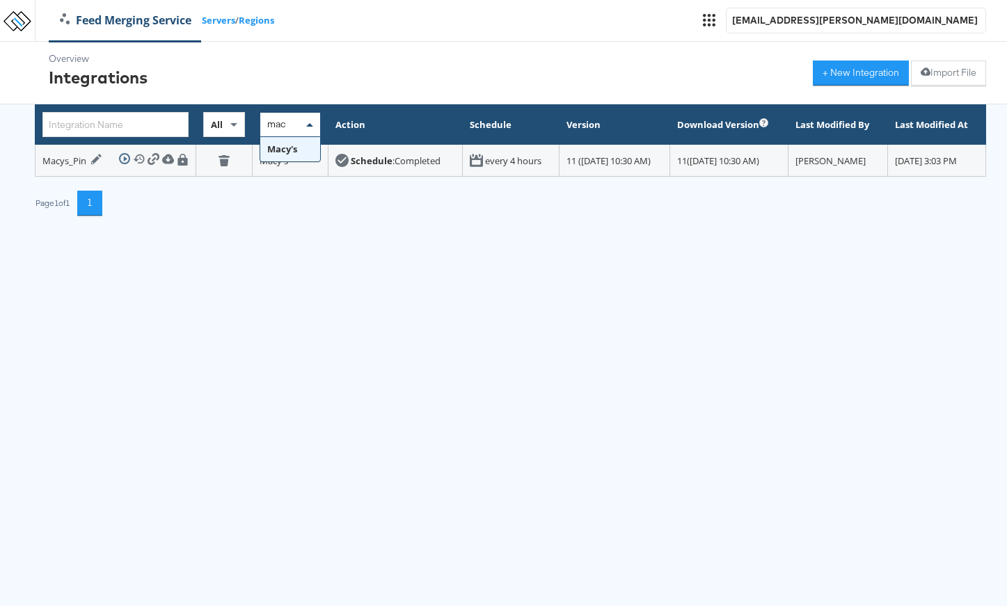
type input "macy"
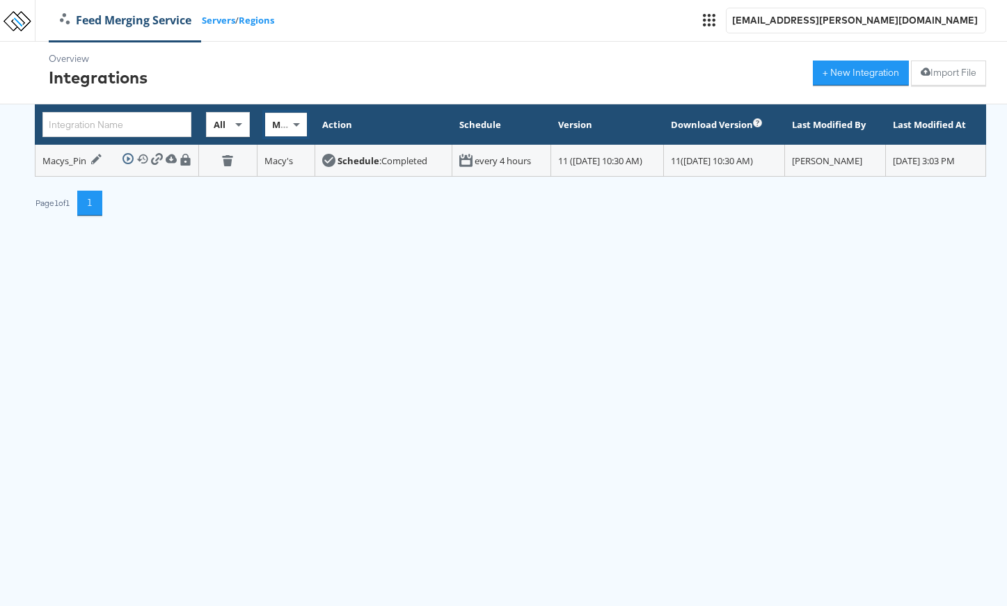
drag, startPoint x: 108, startPoint y: 18, endPoint x: 136, endPoint y: 34, distance: 32.1
click at [108, 18] on link "Feed Merging Service" at bounding box center [125, 21] width 152 height 16
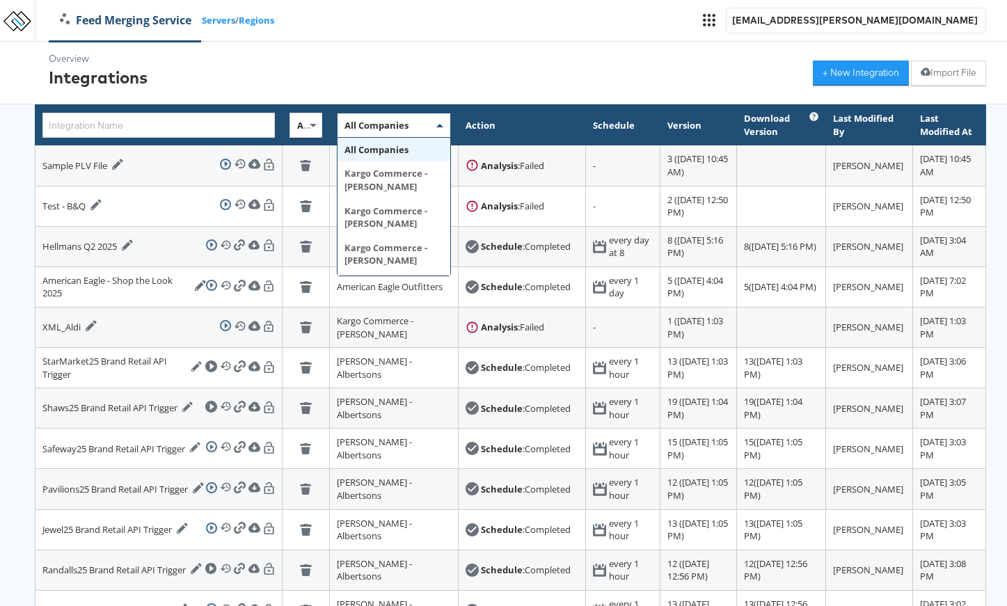
click at [383, 124] on div "All Companies" at bounding box center [394, 125] width 113 height 24
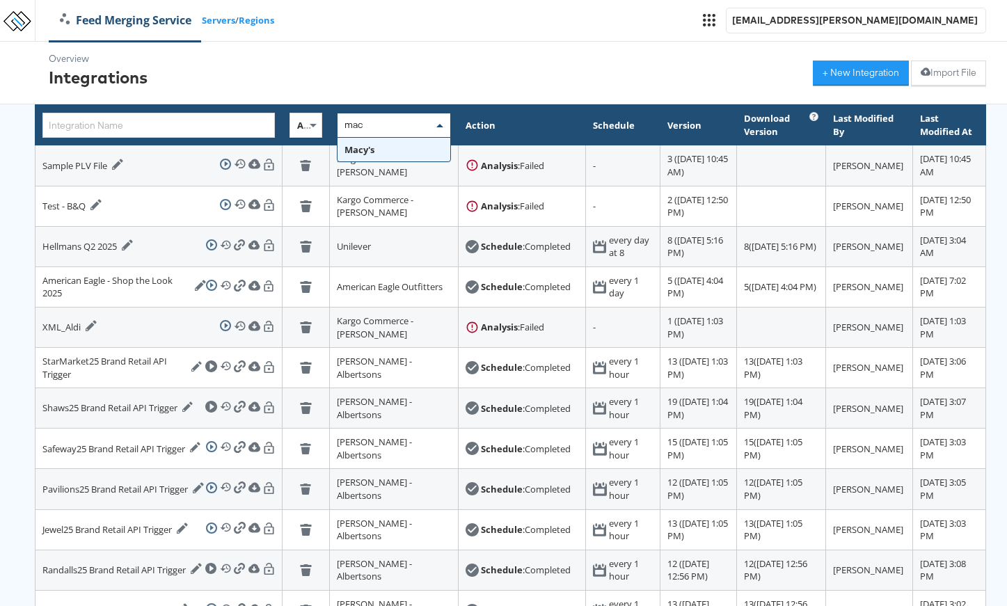
type input "macy"
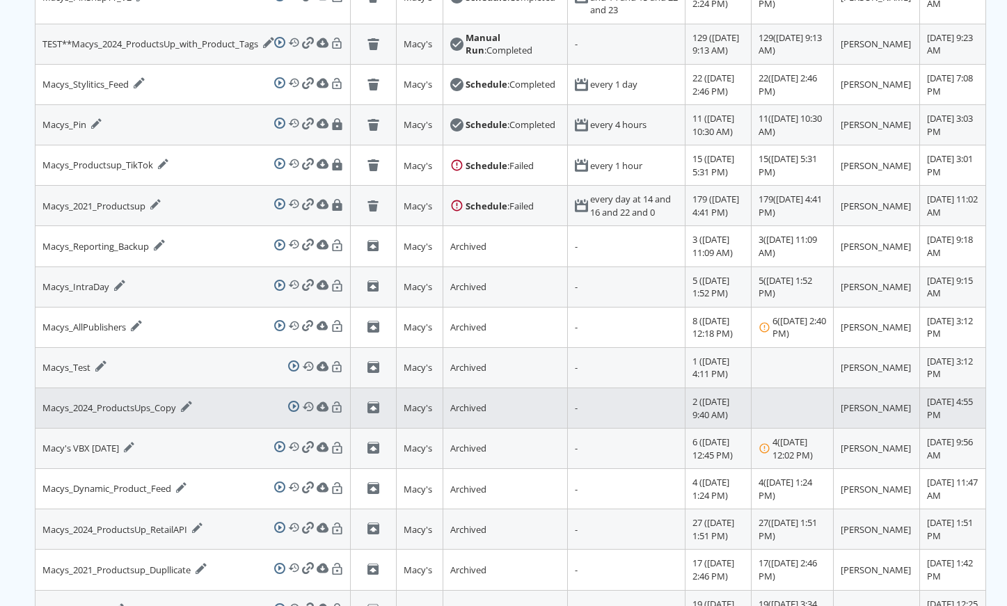
scroll to position [249, 0]
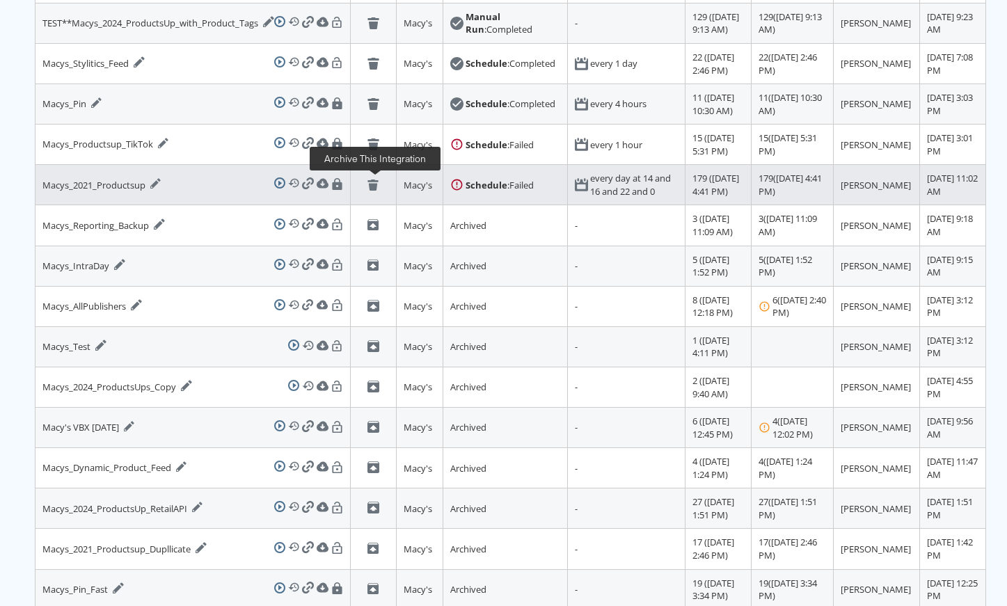
click at [374, 182] on icon at bounding box center [374, 186] width 12 height 12
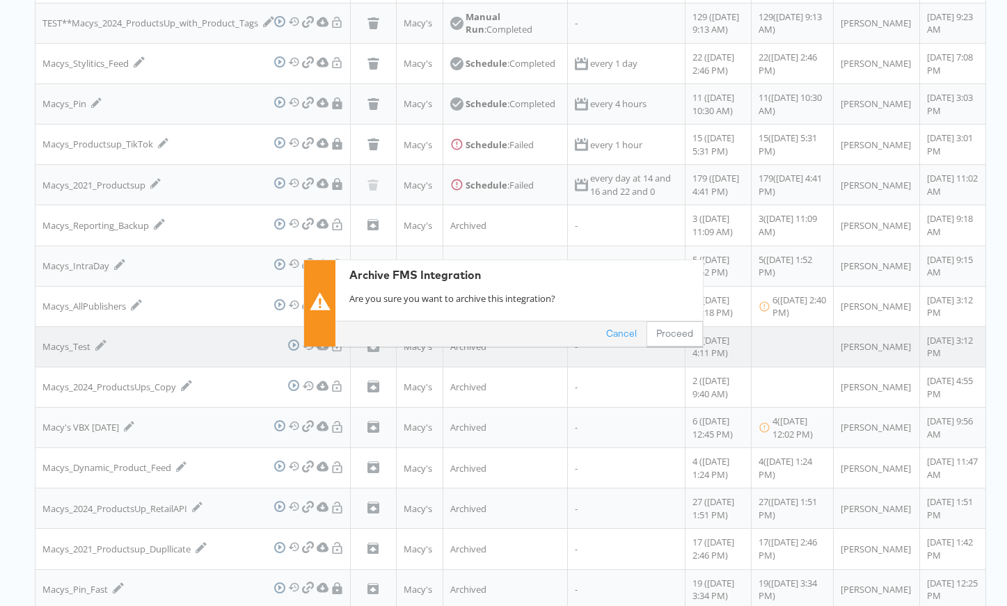
click at [682, 335] on button "Proceed" at bounding box center [675, 334] width 56 height 25
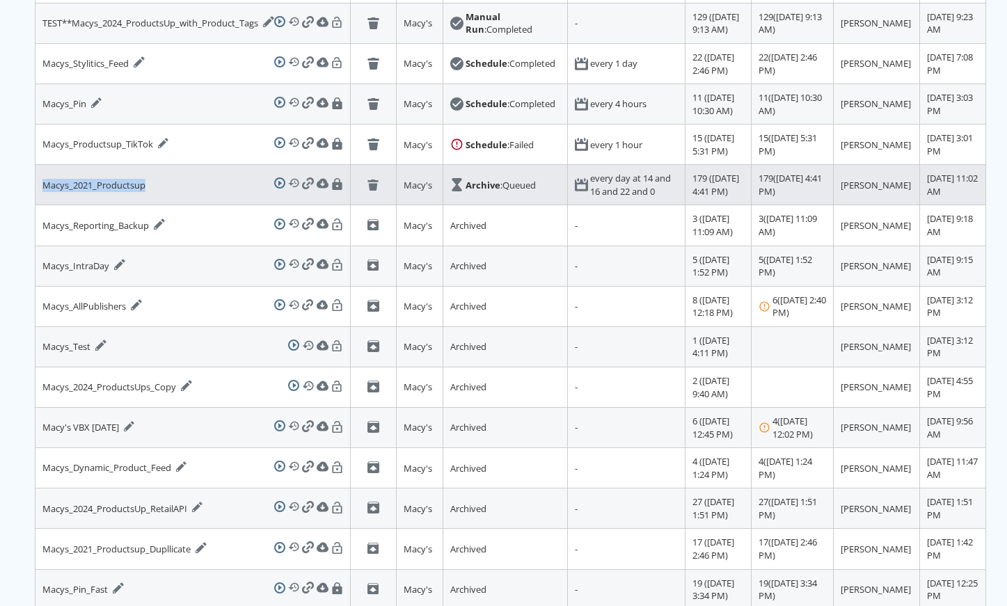
drag, startPoint x: 150, startPoint y: 187, endPoint x: 45, endPoint y: 187, distance: 105.8
click at [45, 187] on div "Macys_2021_Productsup Run Integration View History Download Integration Export …" at bounding box center [192, 184] width 301 height 17
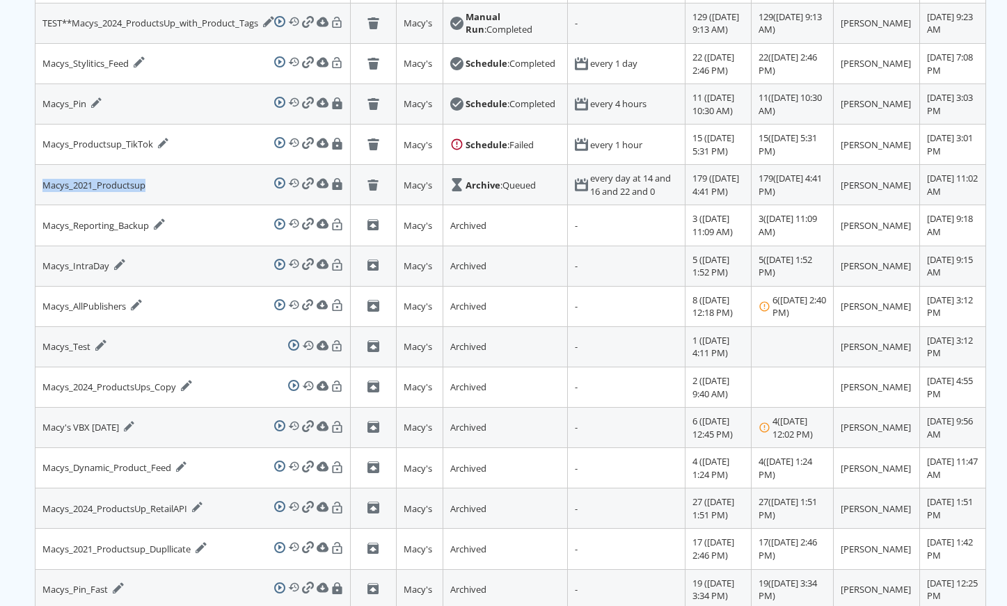
copy div "Macys_2021_Productsup"
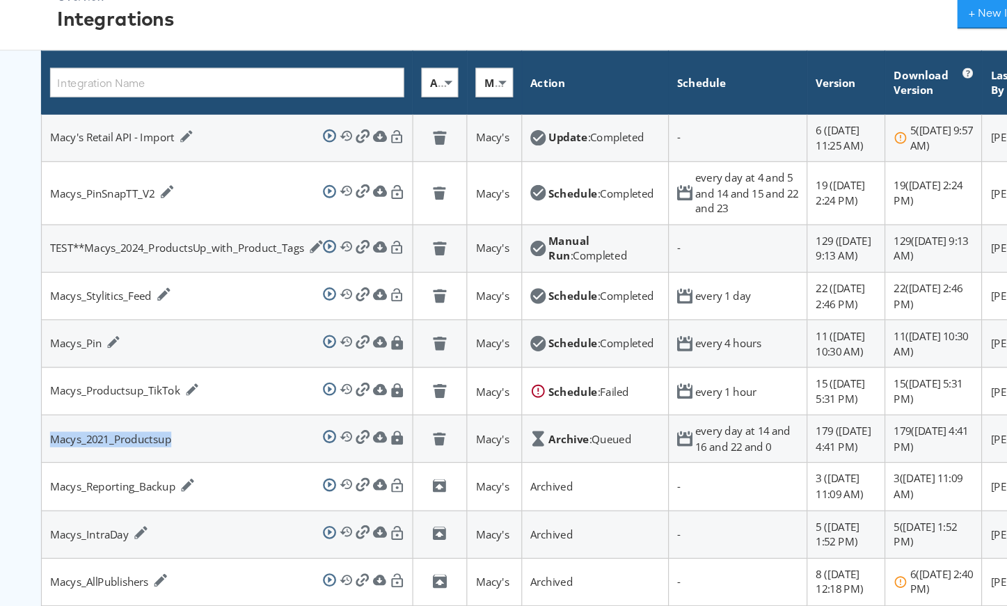
scroll to position [42, 0]
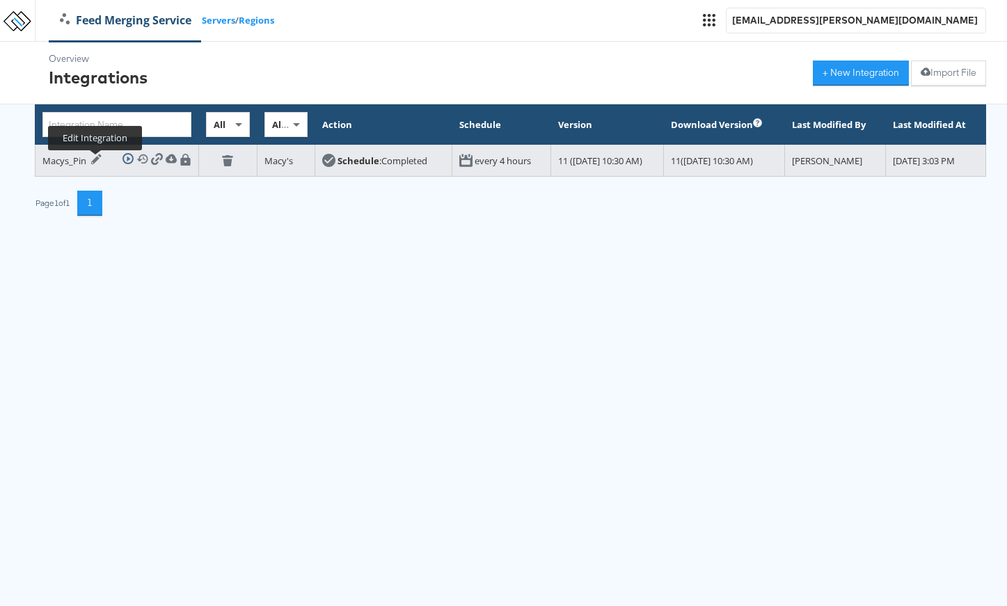
click at [95, 164] on icon at bounding box center [96, 159] width 10 height 10
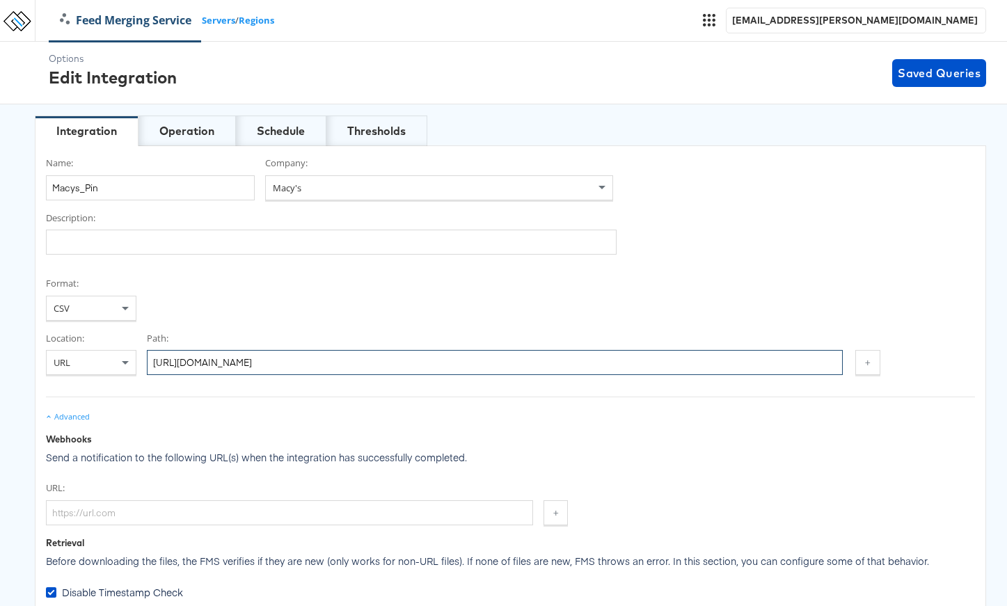
drag, startPoint x: 584, startPoint y: 359, endPoint x: 245, endPoint y: 339, distance: 339.6
click at [245, 339] on div "Path: https://transport.productsup.io/26ed209a5aecaff62965/channel/240284/macys…" at bounding box center [495, 354] width 696 height 44
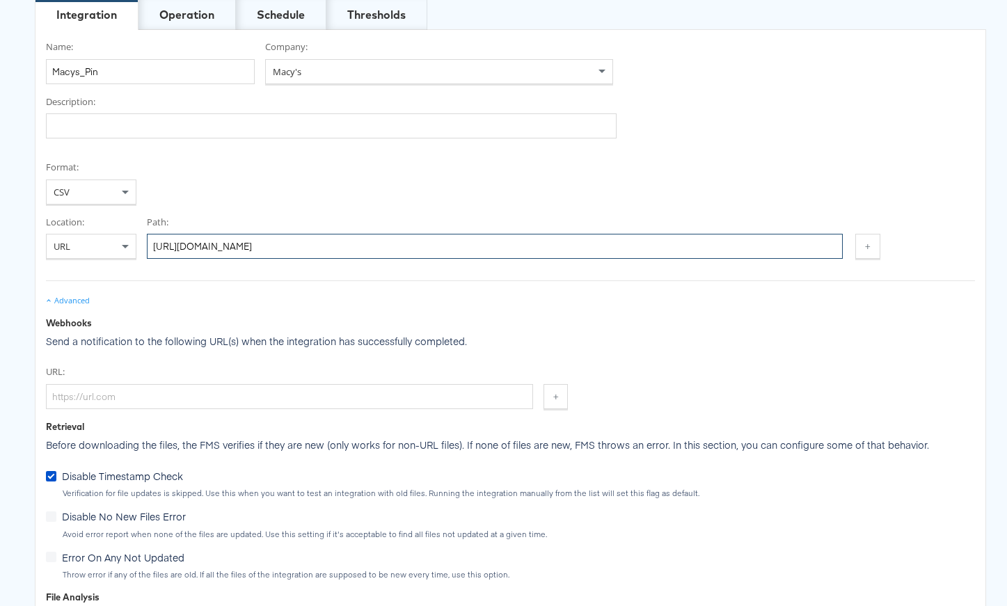
scroll to position [84, 0]
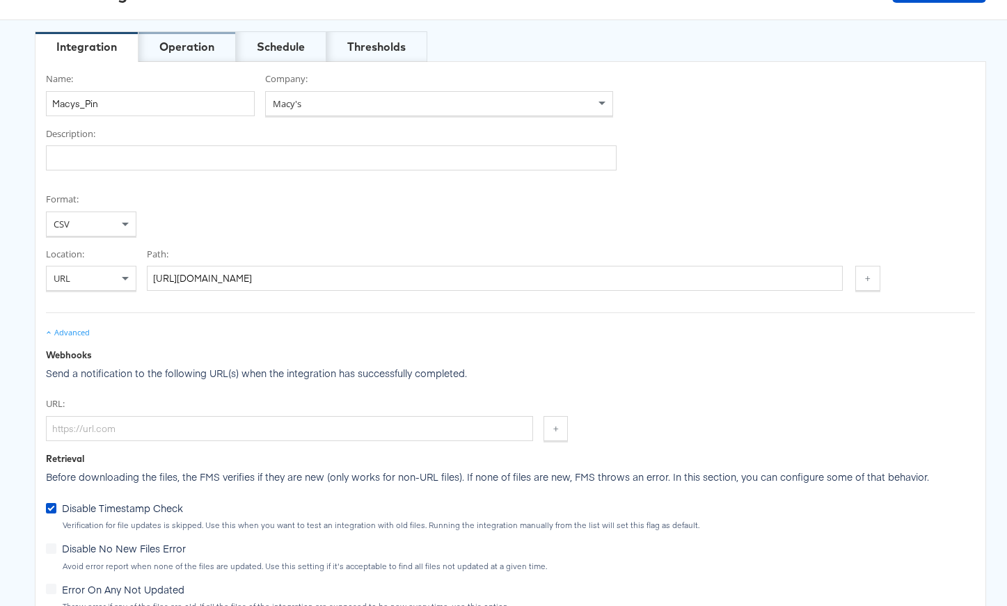
click at [187, 47] on div "Operation" at bounding box center [186, 47] width 55 height 16
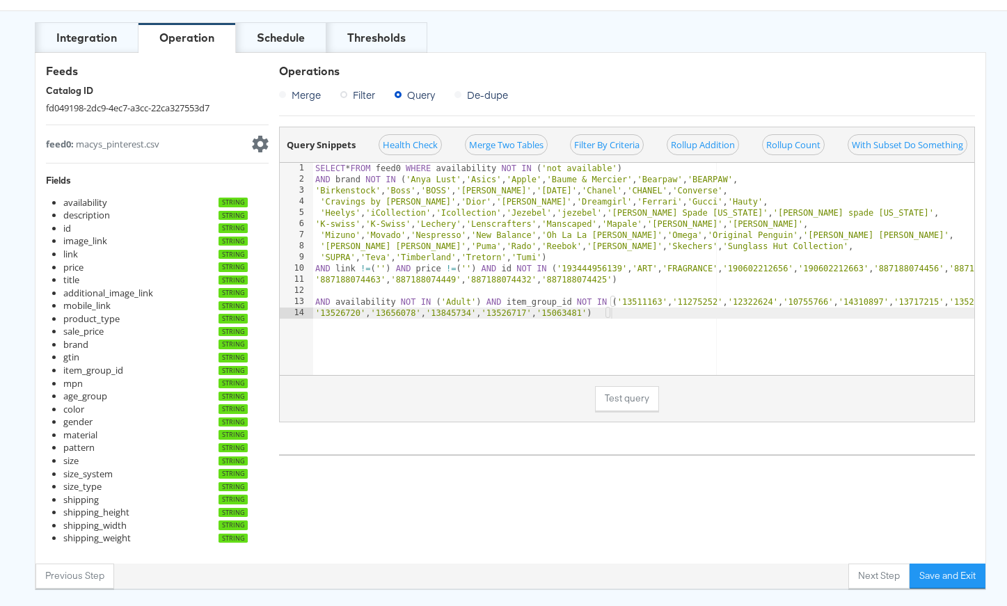
scroll to position [97, 0]
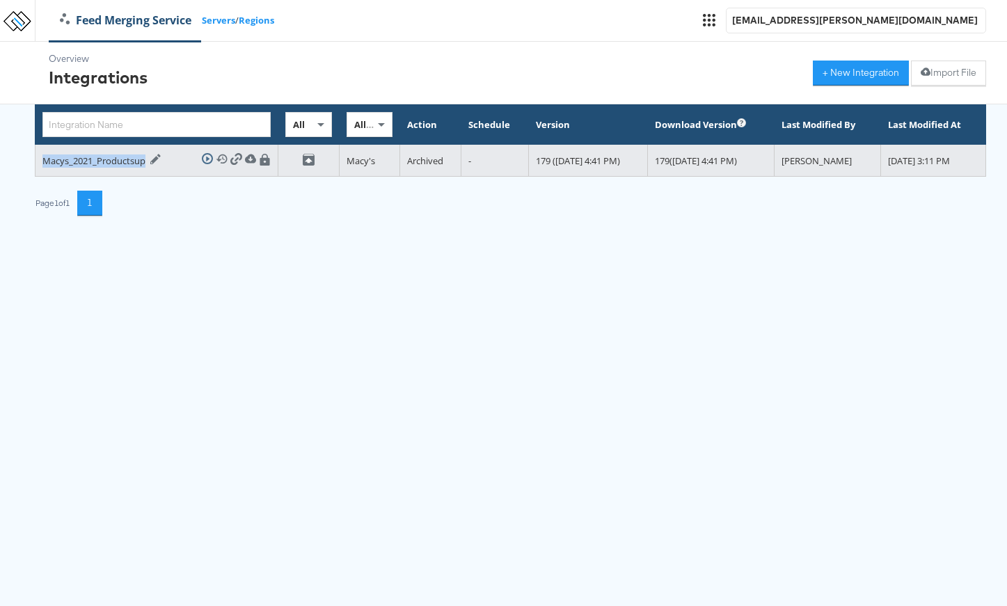
drag, startPoint x: 145, startPoint y: 162, endPoint x: 43, endPoint y: 153, distance: 102.7
click at [43, 154] on div "Macys_2021_Productsup Edit Integration" at bounding box center [101, 161] width 119 height 14
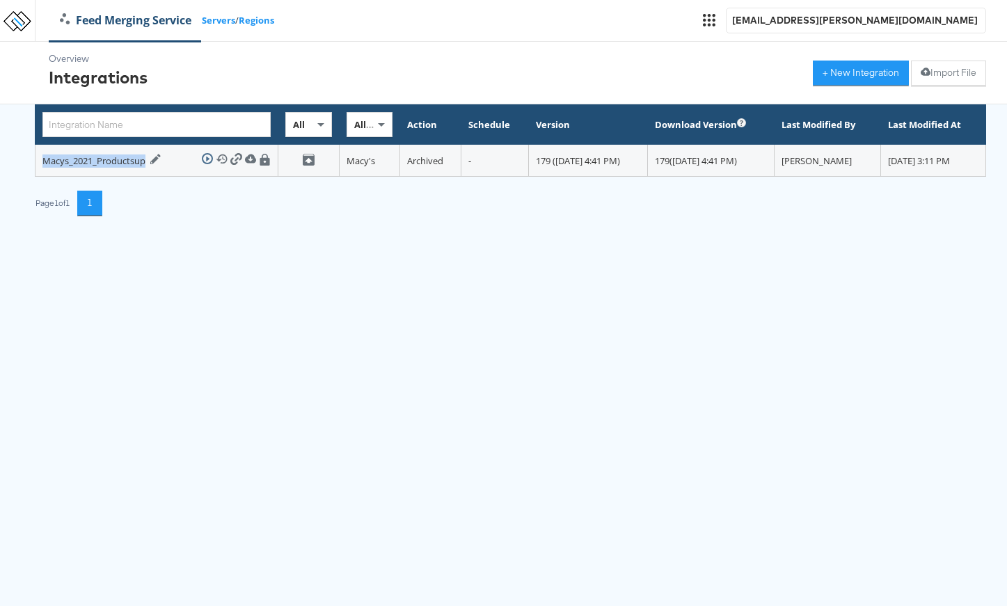
copy div "Macys_2021_Productsup"
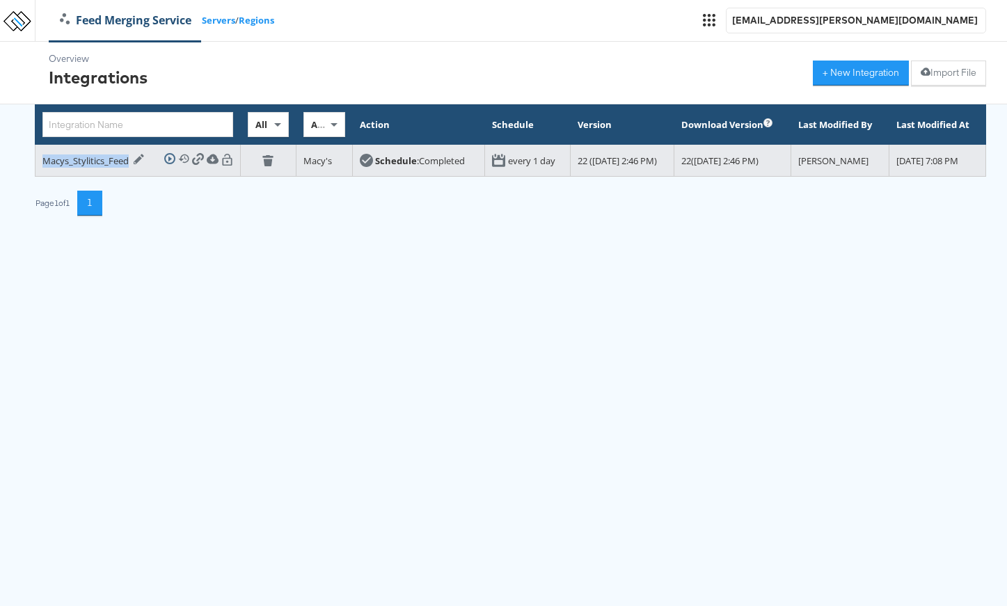
drag, startPoint x: 125, startPoint y: 166, endPoint x: 54, endPoint y: 155, distance: 71.2
click at [56, 155] on td "Macys_Stylitics_Feed Edit Integration Run Integration View History Download Int…" at bounding box center [138, 161] width 205 height 32
copy div "Macys_Stylitics_Feed"
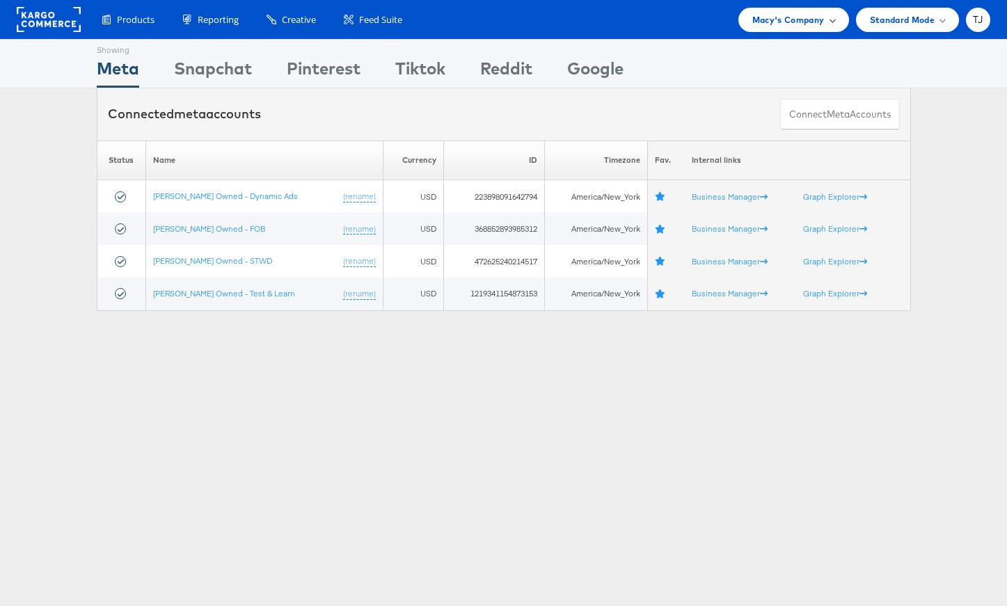
click at [825, 20] on div "Macy's Company" at bounding box center [794, 20] width 83 height 15
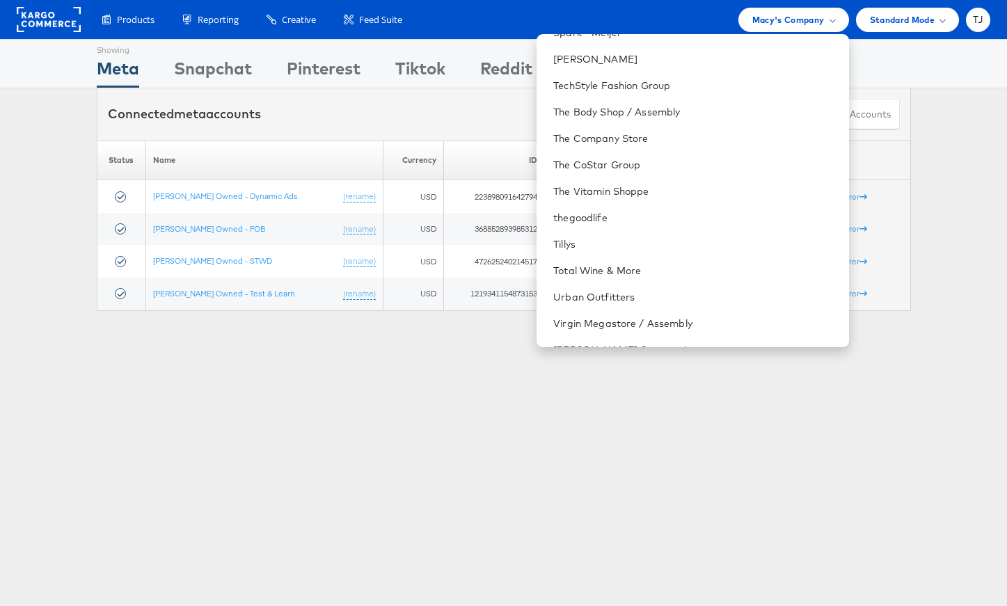
scroll to position [1901, 0]
